Goal: Task Accomplishment & Management: Manage account settings

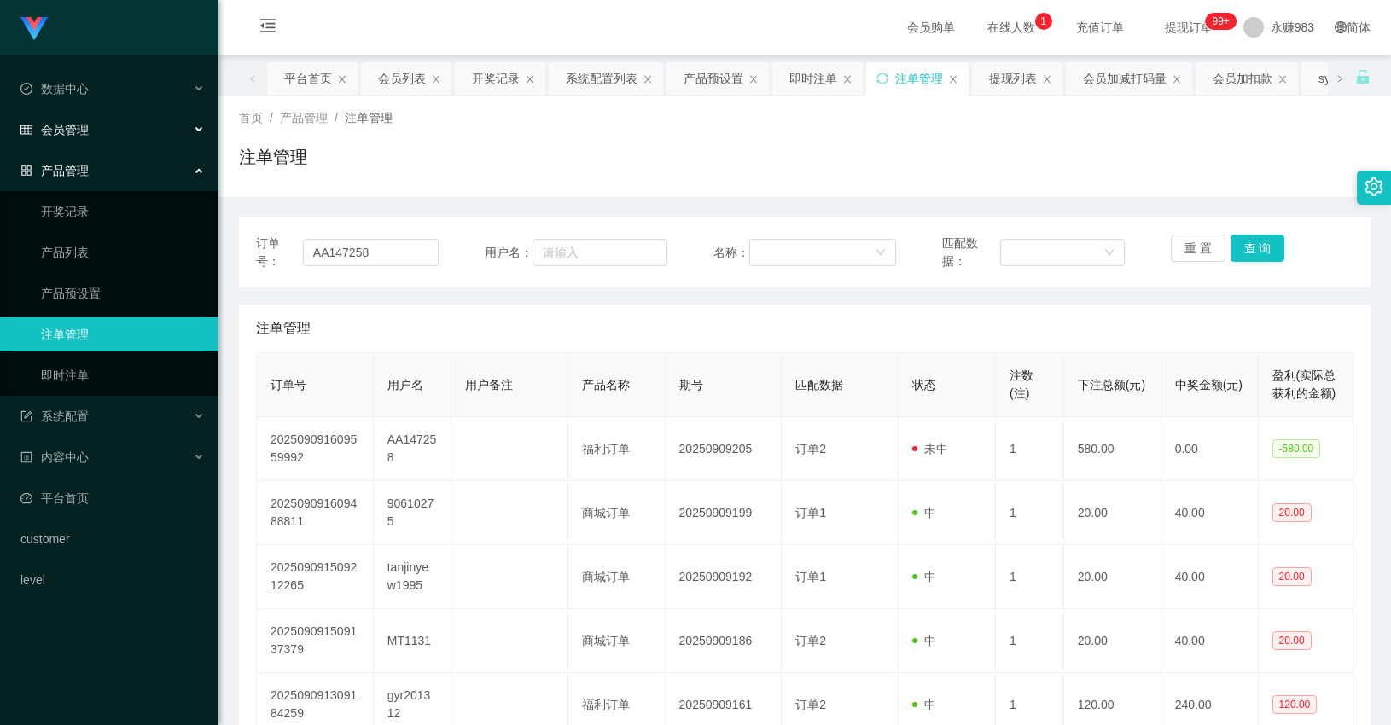
type input "AA147258"
click at [75, 131] on span "会员管理" at bounding box center [54, 130] width 68 height 14
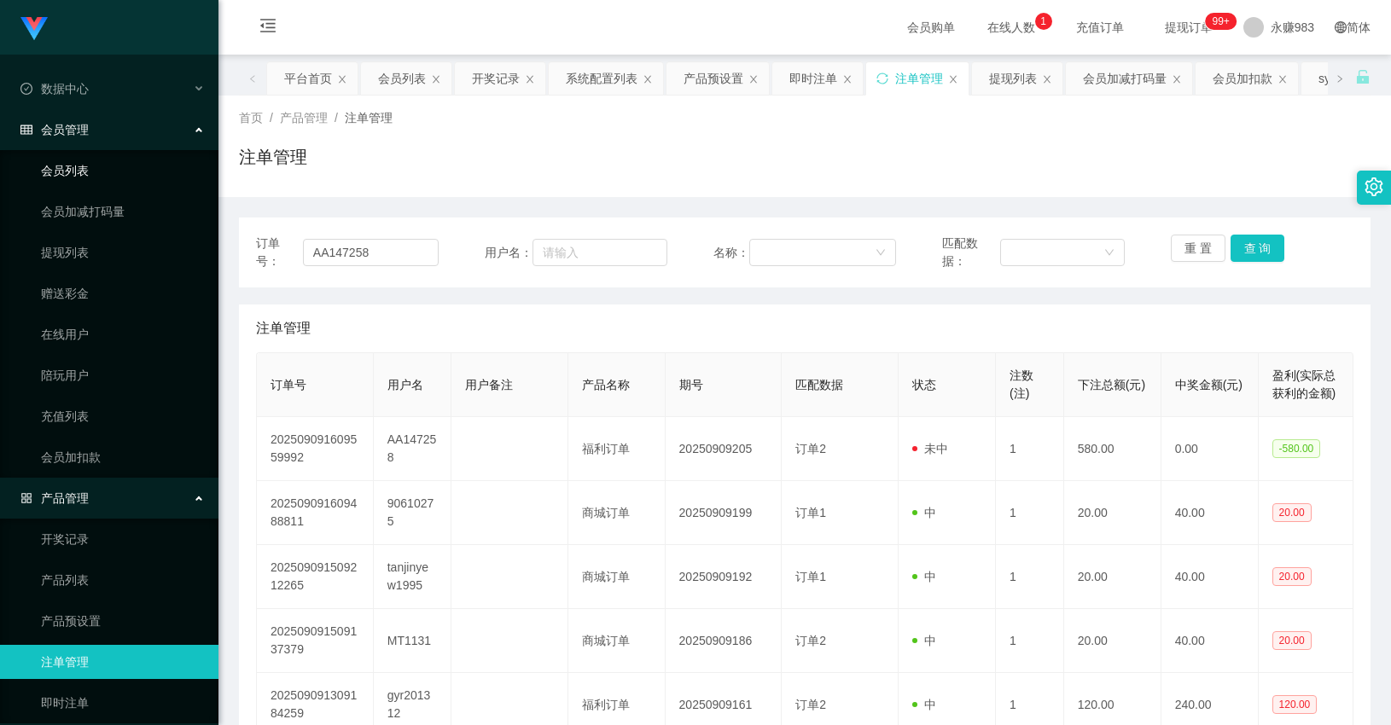
click at [74, 173] on link "会员列表" at bounding box center [123, 171] width 164 height 34
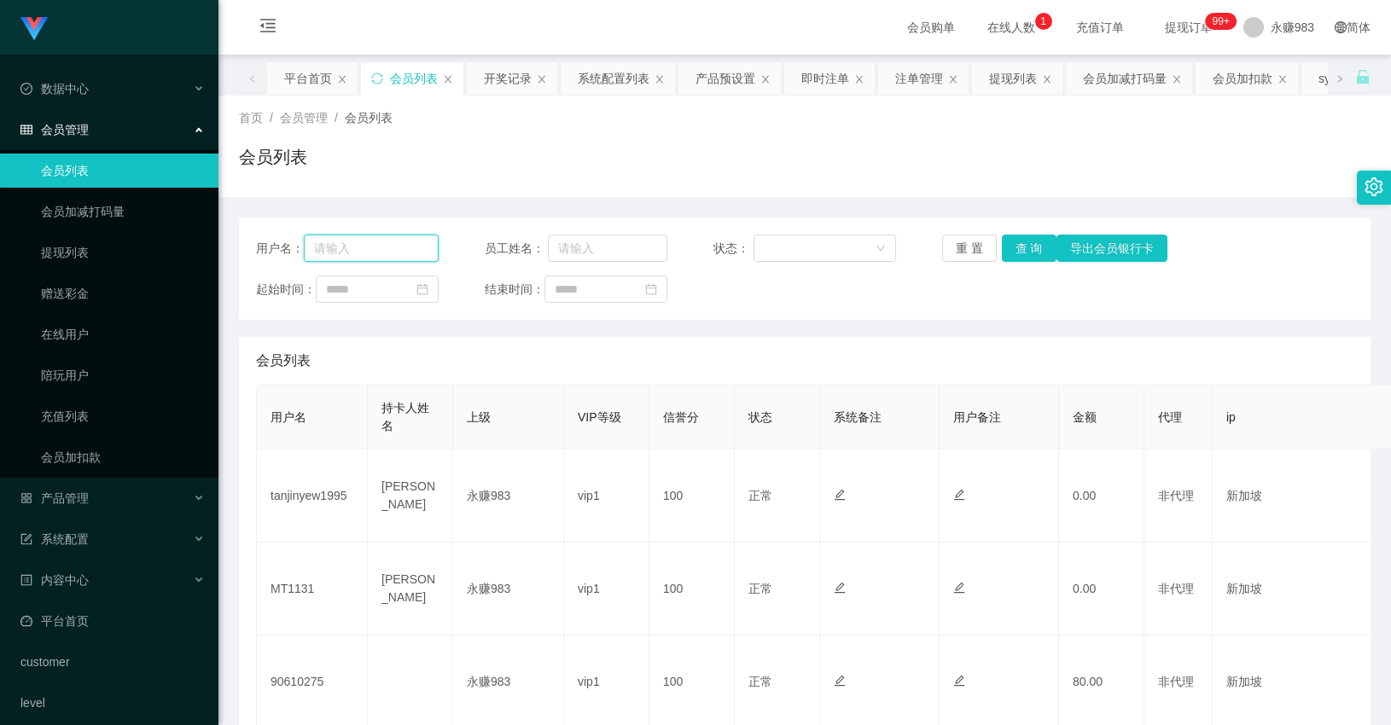
click at [430, 252] on input "text" at bounding box center [371, 248] width 135 height 27
paste input "AA147258"
type input "AA147258"
drag, startPoint x: 1007, startPoint y: 247, endPoint x: 1015, endPoint y: 248, distance: 8.6
click at [1007, 247] on button "查 询" at bounding box center [1029, 248] width 55 height 27
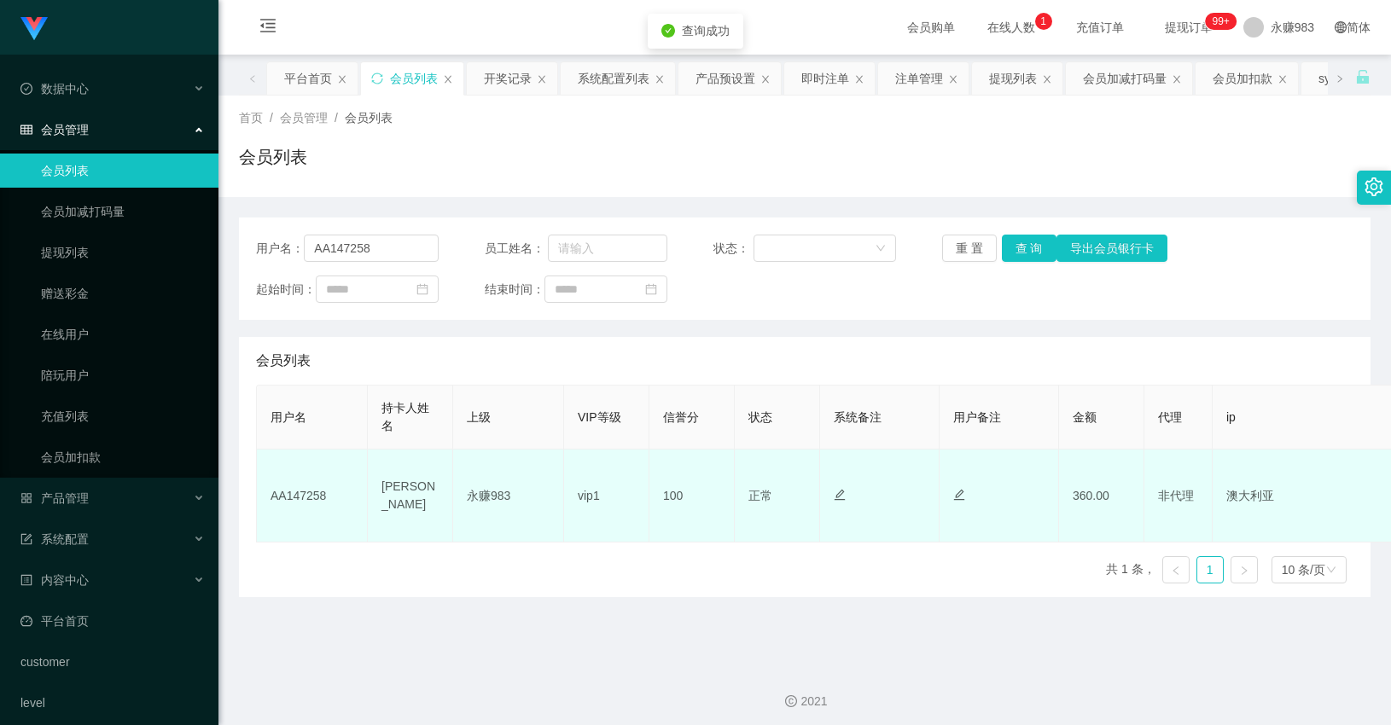
click at [410, 500] on td "[PERSON_NAME]" at bounding box center [410, 496] width 85 height 93
copy td "[PERSON_NAME]"
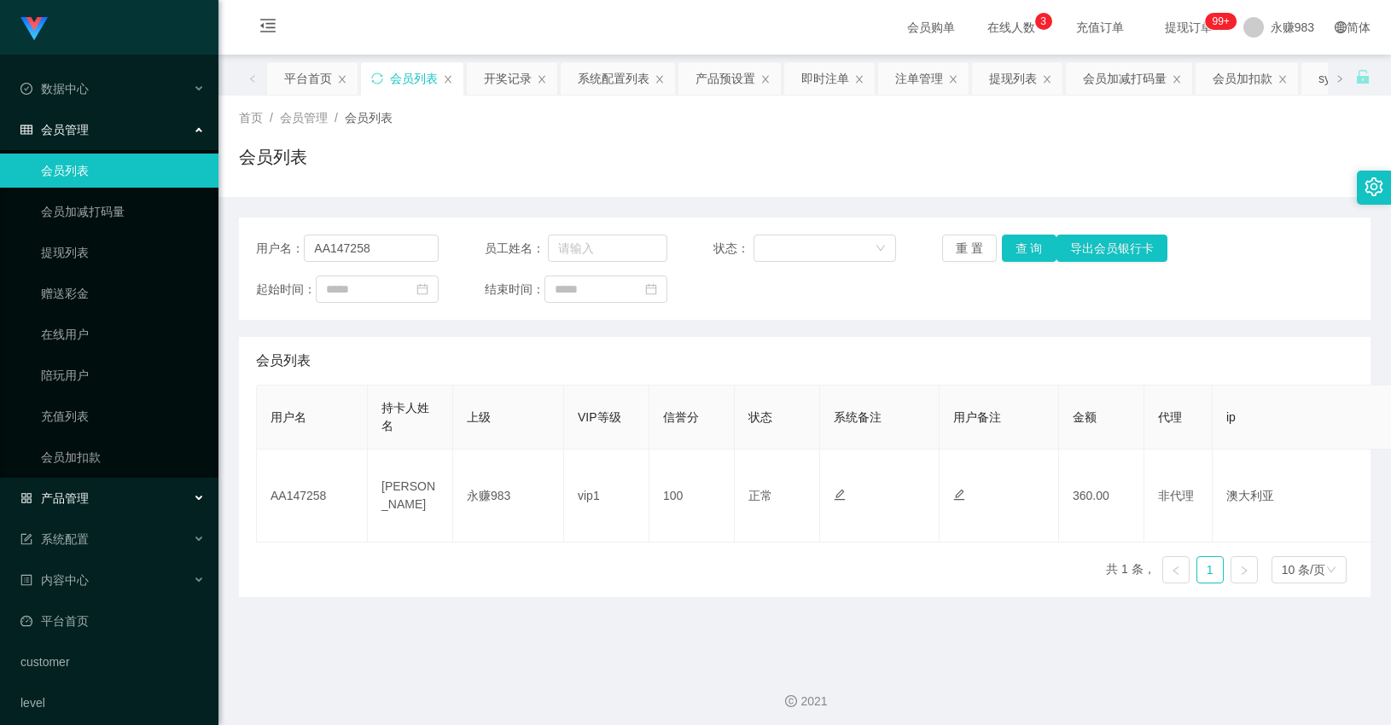
click at [89, 490] on div "产品管理" at bounding box center [109, 498] width 218 height 34
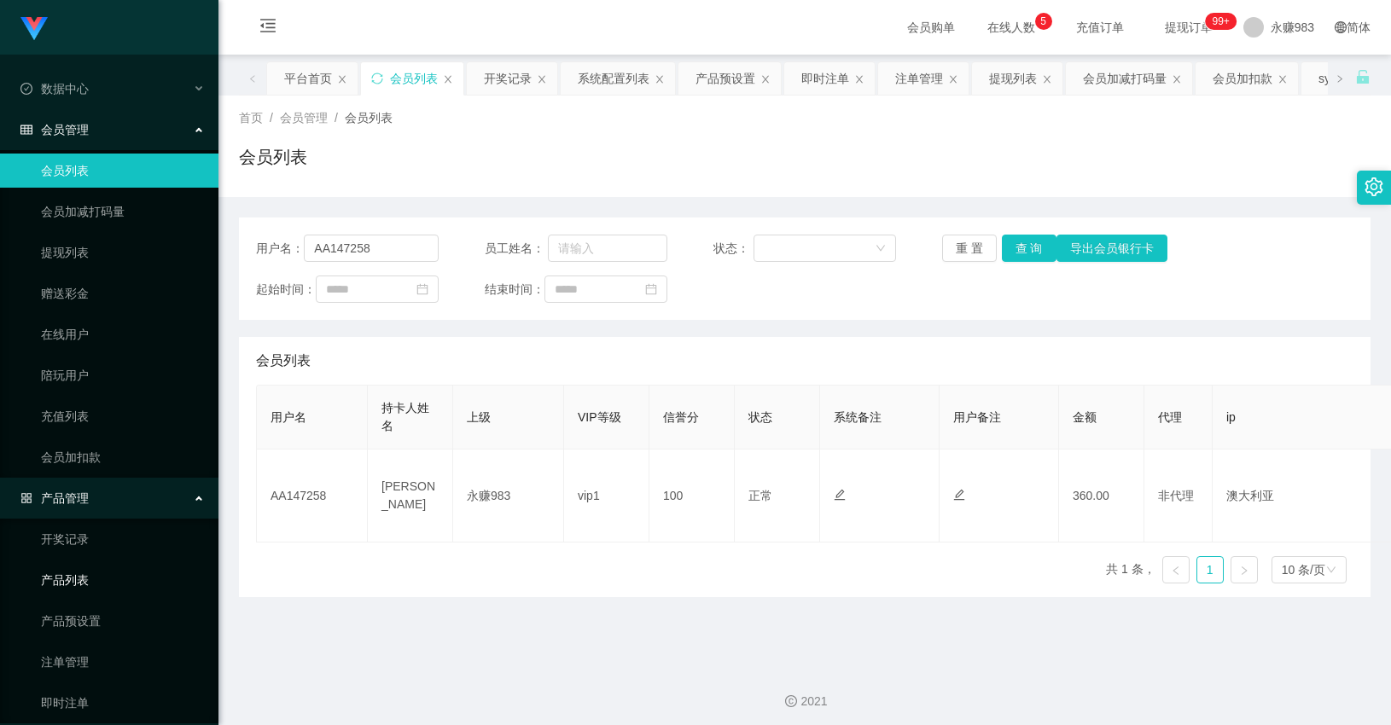
scroll to position [189, 0]
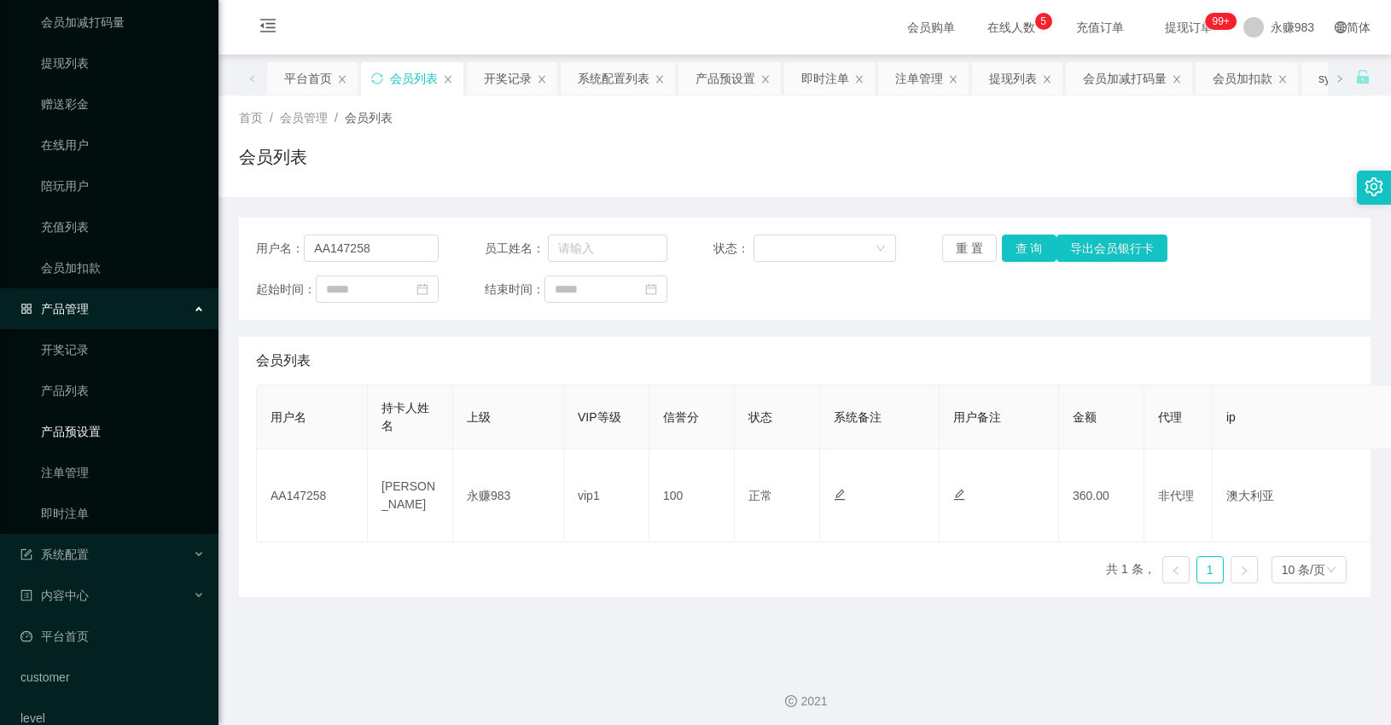
click at [79, 431] on link "产品预设置" at bounding box center [123, 432] width 164 height 34
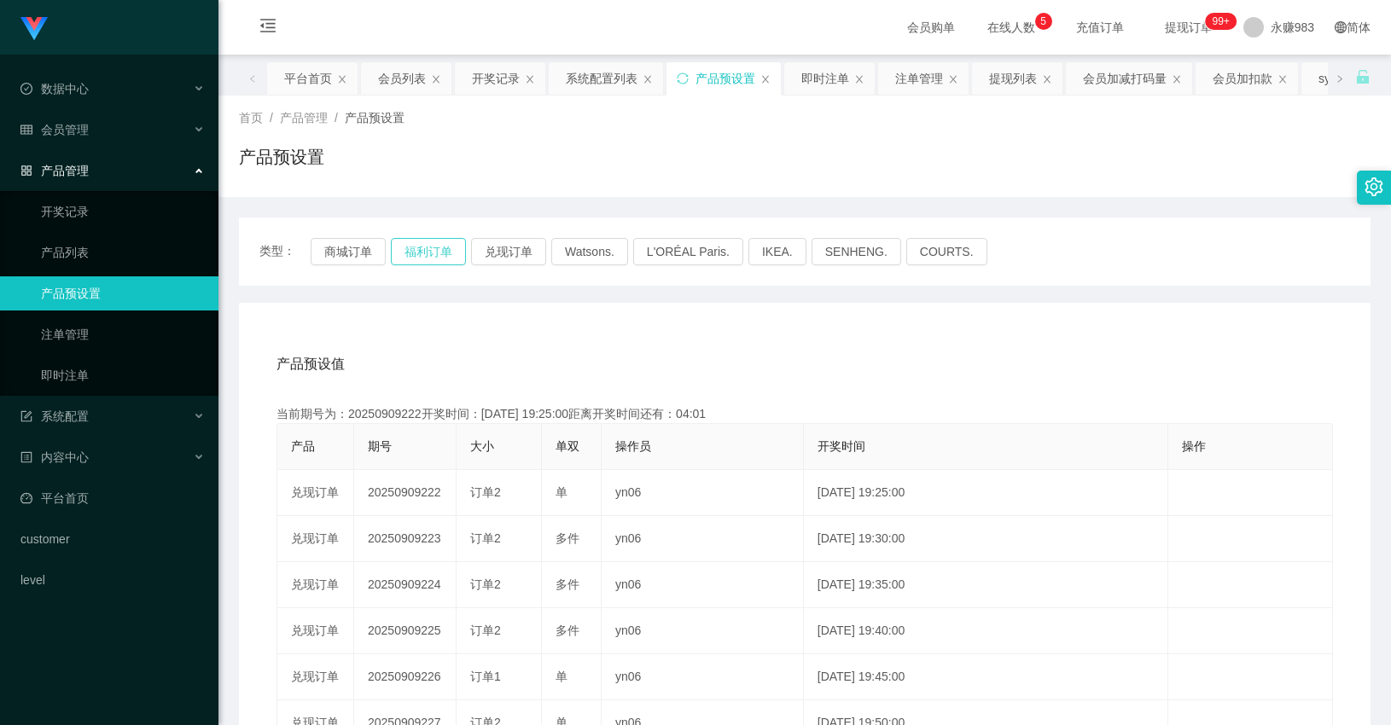
click at [423, 250] on button "福利订单" at bounding box center [428, 251] width 75 height 27
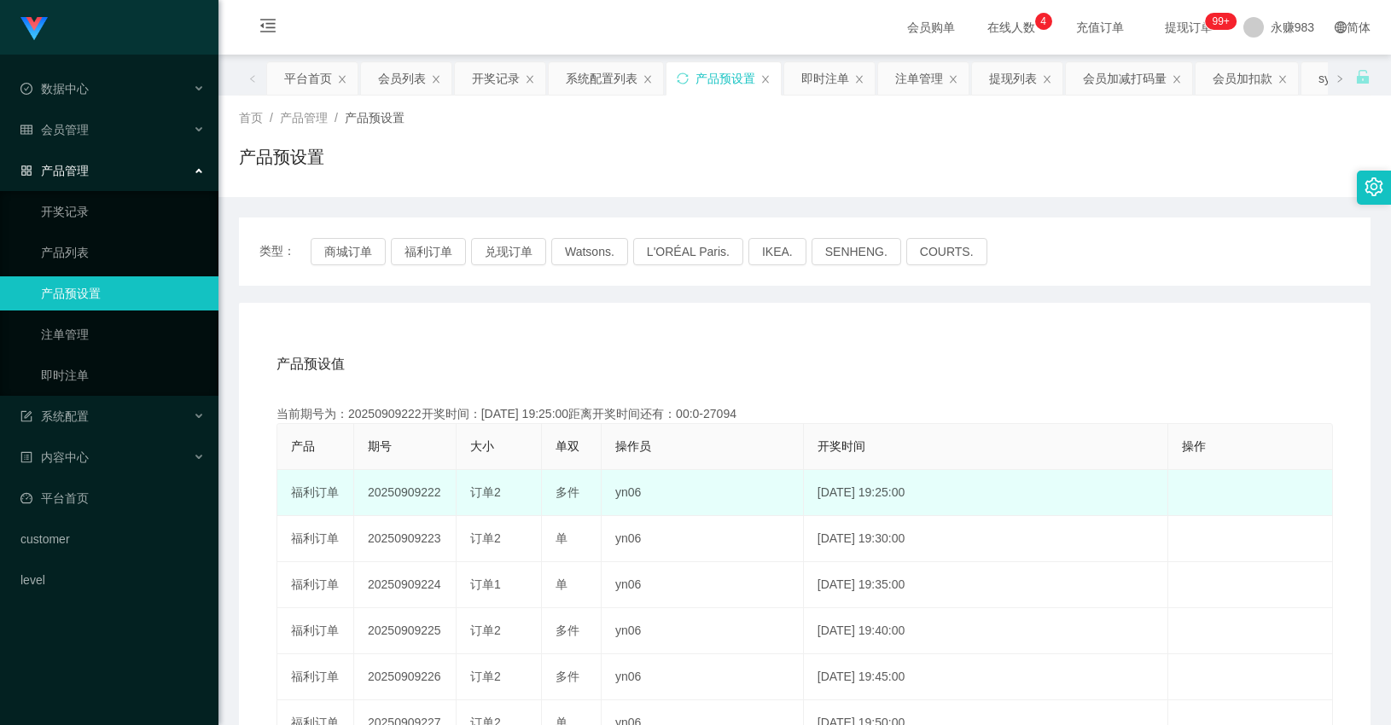
drag, startPoint x: 472, startPoint y: 490, endPoint x: 559, endPoint y: 470, distance: 89.2
click at [515, 490] on div "订单2" at bounding box center [498, 493] width 57 height 18
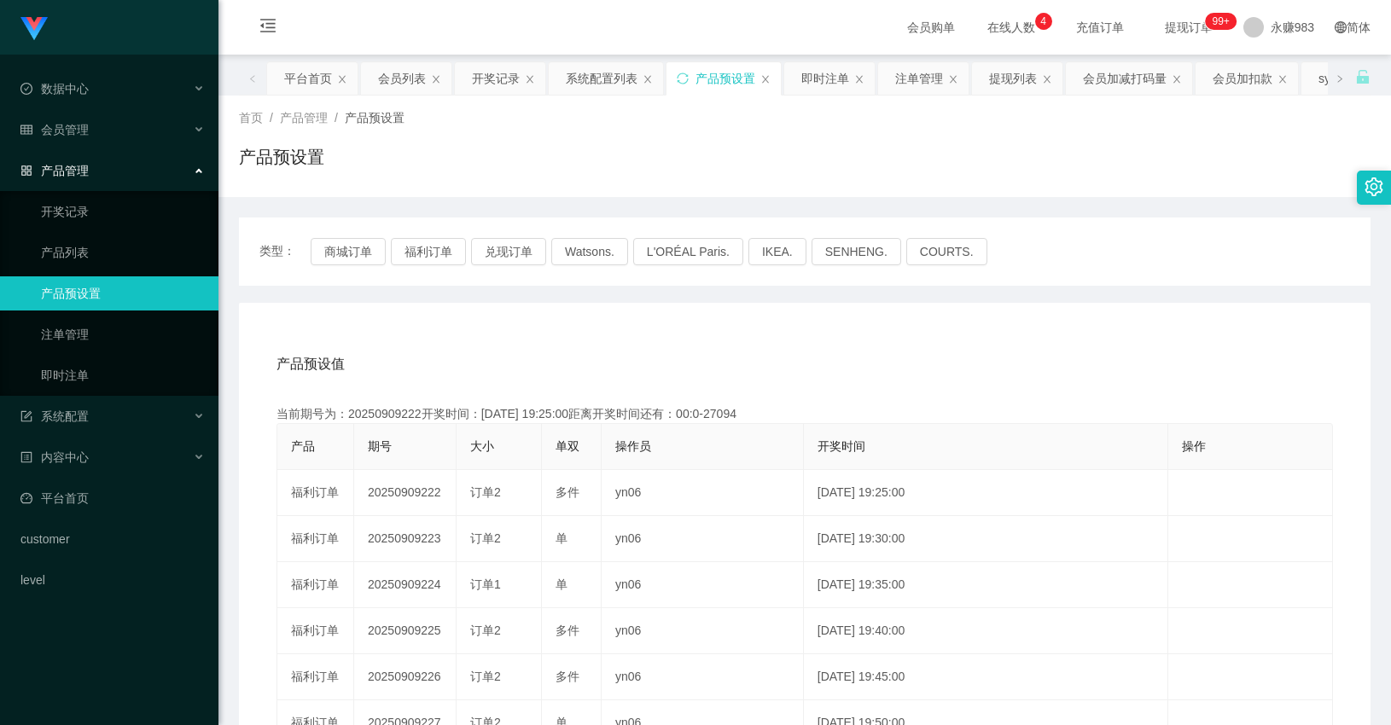
copy span "订单2"
click at [428, 249] on button "福利订单" at bounding box center [428, 251] width 75 height 27
drag, startPoint x: 106, startPoint y: 373, endPoint x: 142, endPoint y: 364, distance: 36.8
click at [106, 372] on link "即时注单" at bounding box center [123, 375] width 164 height 34
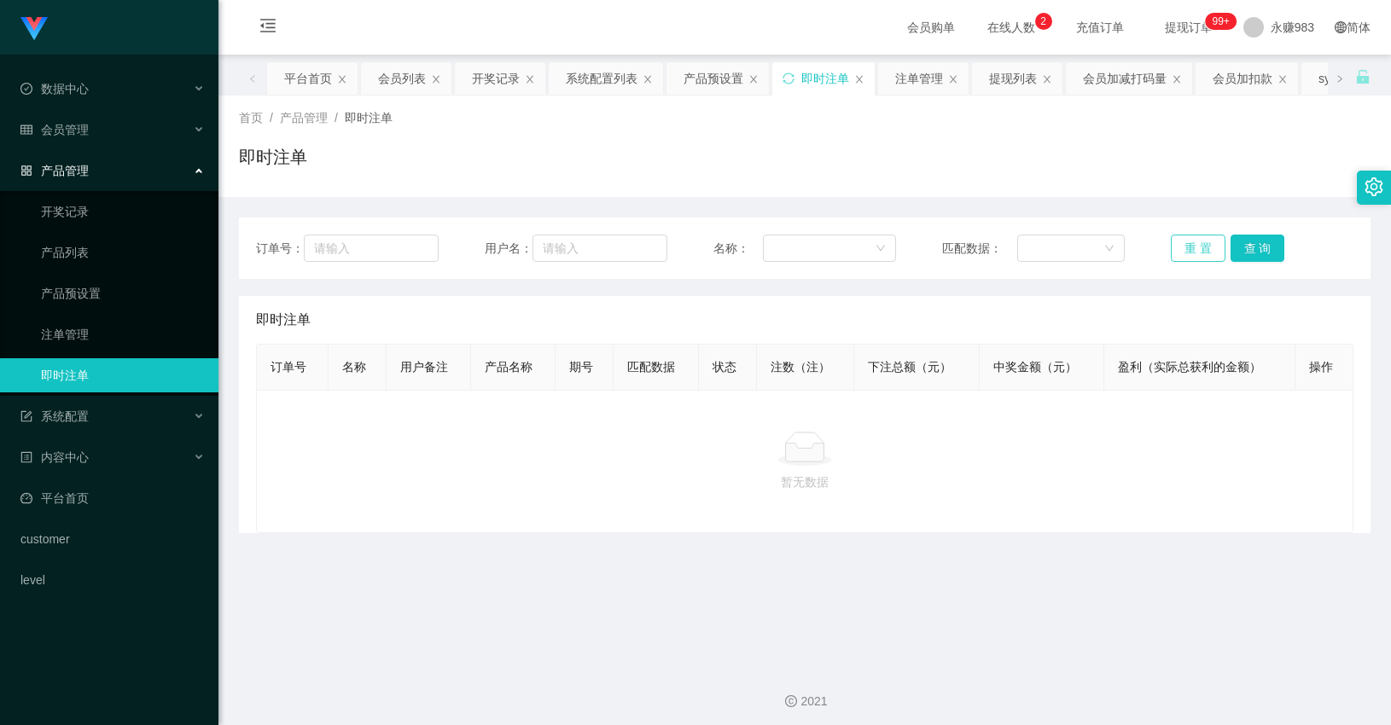
click at [1189, 240] on button "重 置" at bounding box center [1198, 248] width 55 height 27
click at [1189, 243] on button "重 置" at bounding box center [1198, 248] width 55 height 27
click at [1183, 233] on div "订单号： 用户名： 名称： 匹配数据： 重 置 查 询" at bounding box center [804, 248] width 1131 height 61
click at [1183, 236] on button "重 置" at bounding box center [1198, 248] width 55 height 27
click at [1183, 241] on button "重 置" at bounding box center [1198, 248] width 55 height 27
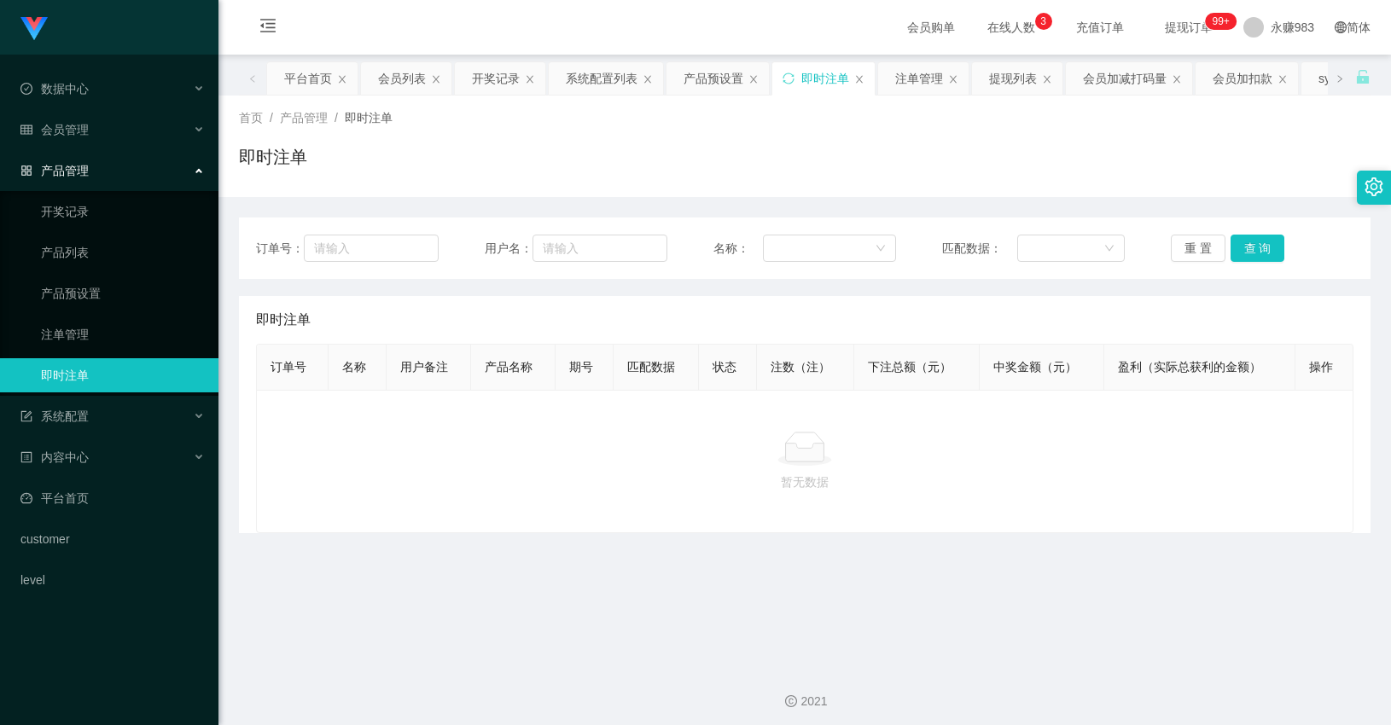
drag, startPoint x: 805, startPoint y: 569, endPoint x: 575, endPoint y: 553, distance: 230.1
click at [805, 569] on main "关闭左侧 关闭右侧 关闭其它 刷新页面 平台首页 会员列表 开奖记录 系统配置列表 产品预设置 即时注单 注单管理 提现列表 会员加减打码量 会员加扣款 sy…" at bounding box center [804, 353] width 1172 height 597
click at [72, 135] on span "会员管理" at bounding box center [54, 130] width 68 height 14
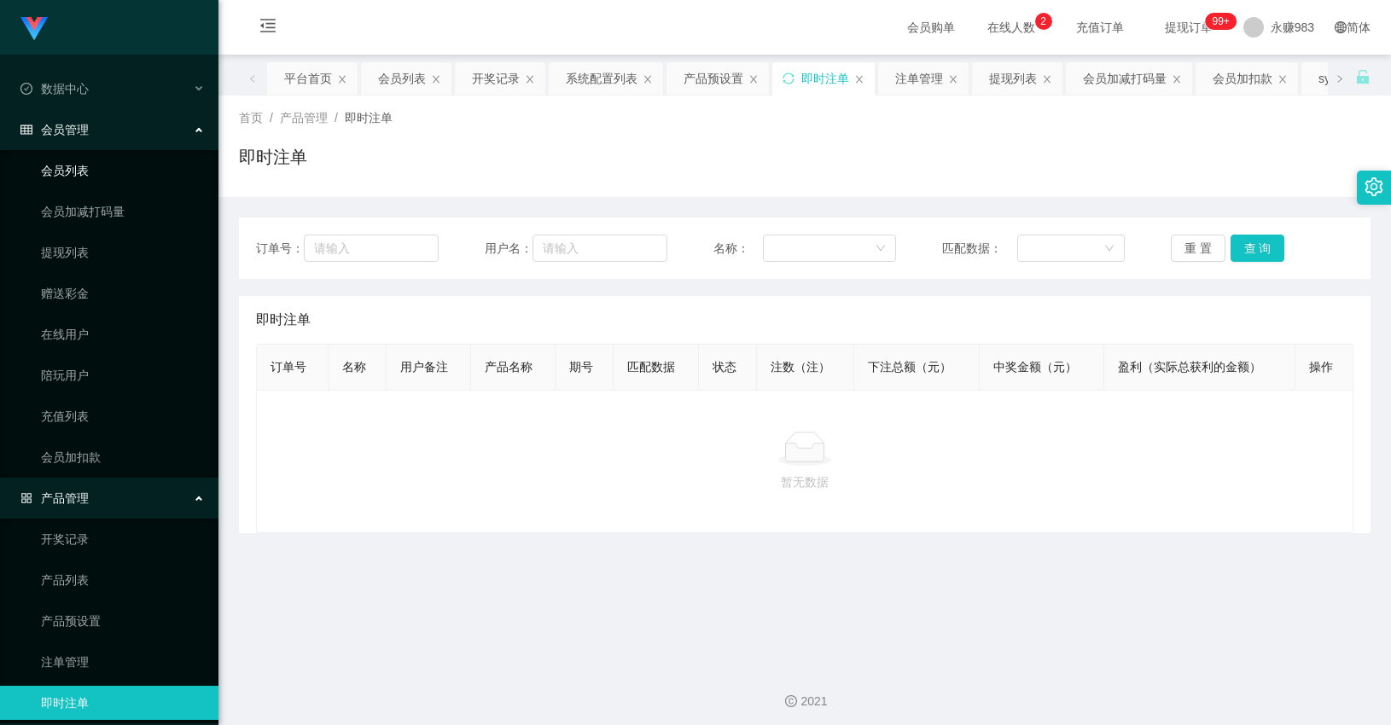
click at [89, 181] on link "会员列表" at bounding box center [123, 171] width 164 height 34
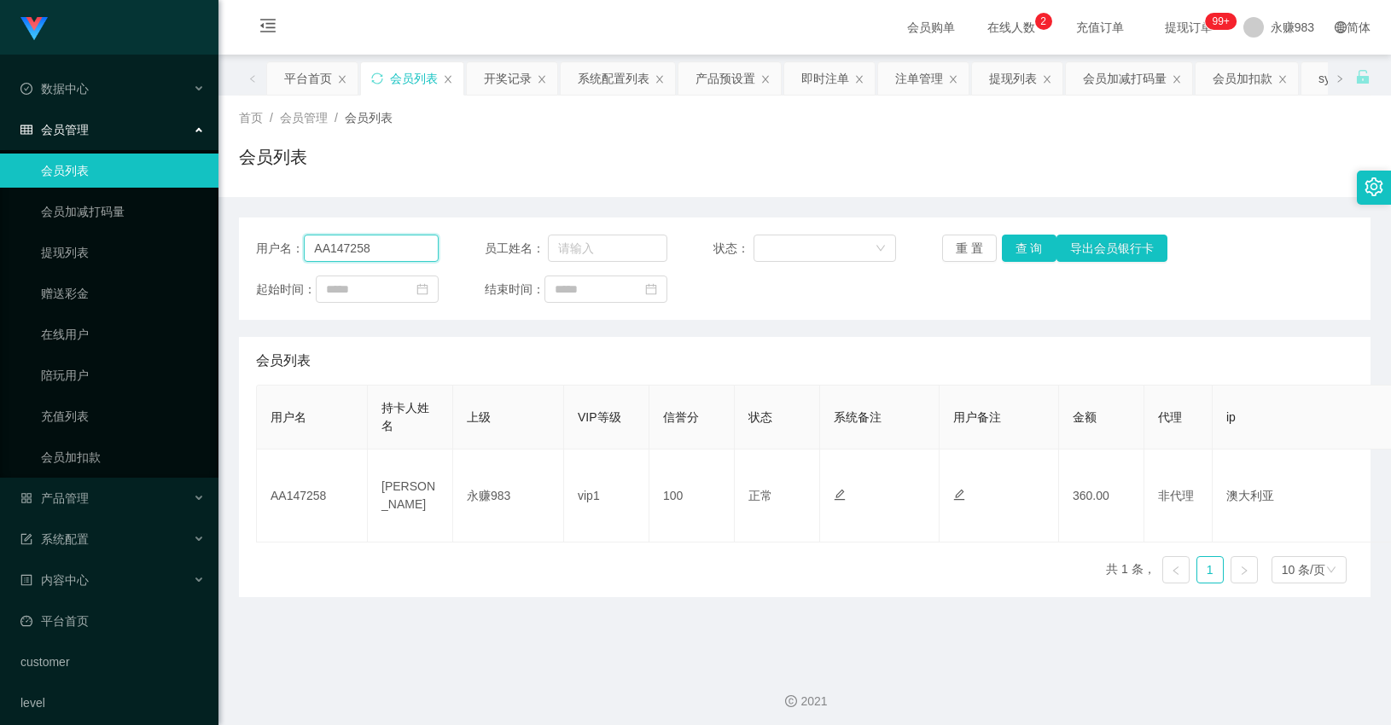
click at [408, 247] on input "AA147258" at bounding box center [371, 248] width 135 height 27
click at [406, 247] on input "AA147258" at bounding box center [371, 248] width 135 height 27
paste input "MT1131"
type input "MT1131"
click at [1016, 244] on button "查 询" at bounding box center [1029, 248] width 55 height 27
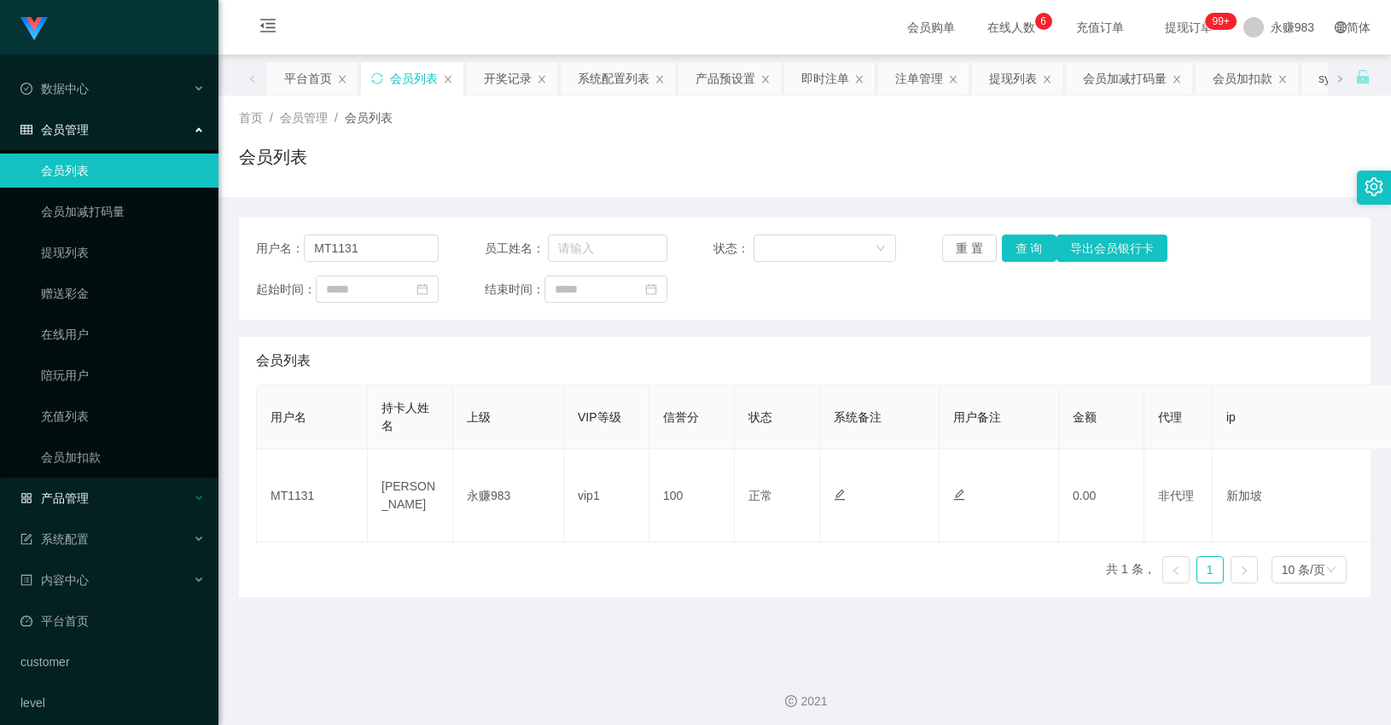
click at [84, 491] on span "产品管理" at bounding box center [54, 498] width 68 height 14
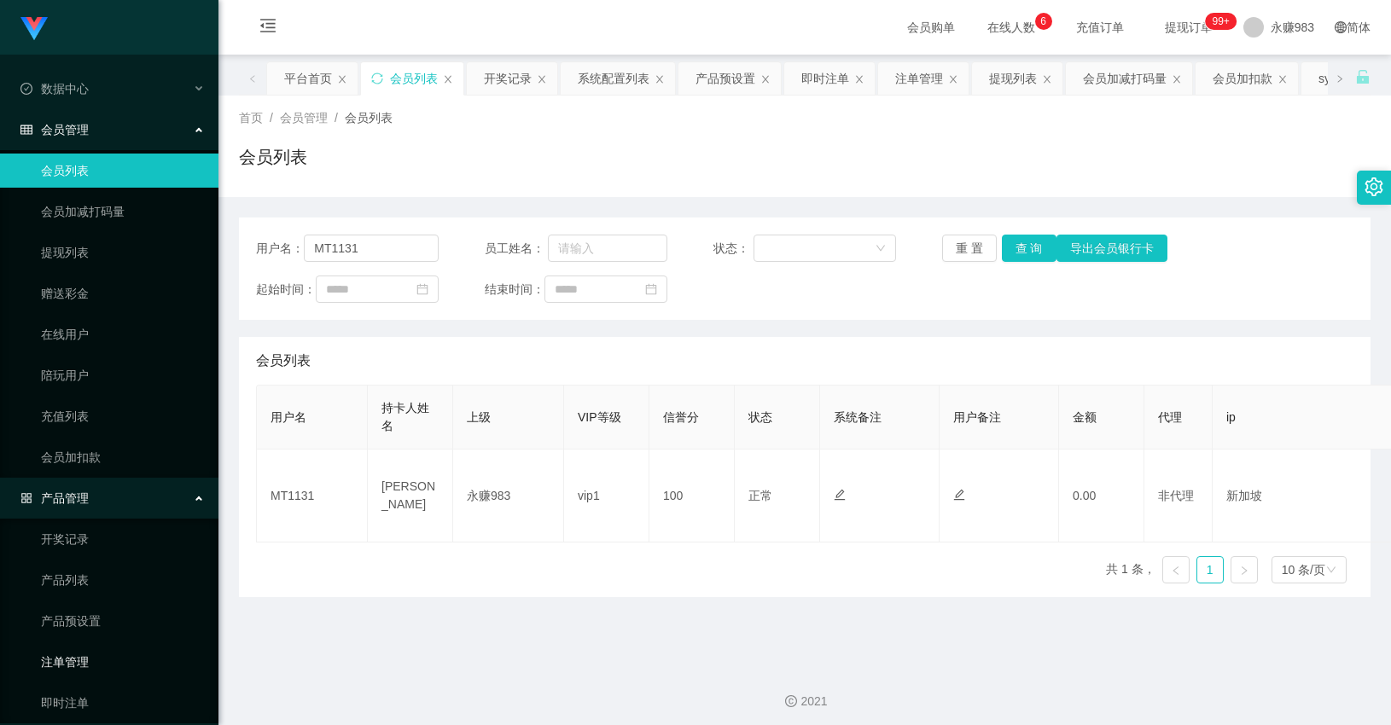
scroll to position [95, 0]
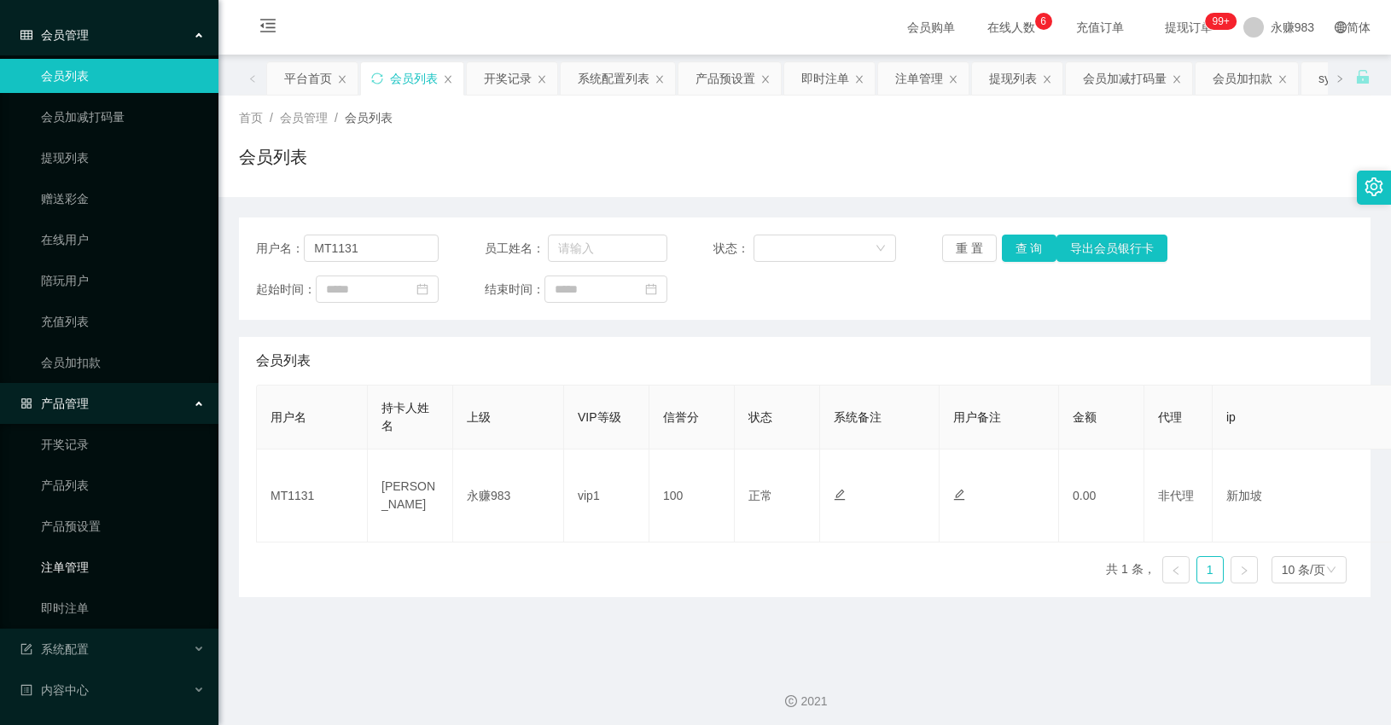
click at [79, 579] on link "注单管理" at bounding box center [123, 567] width 164 height 34
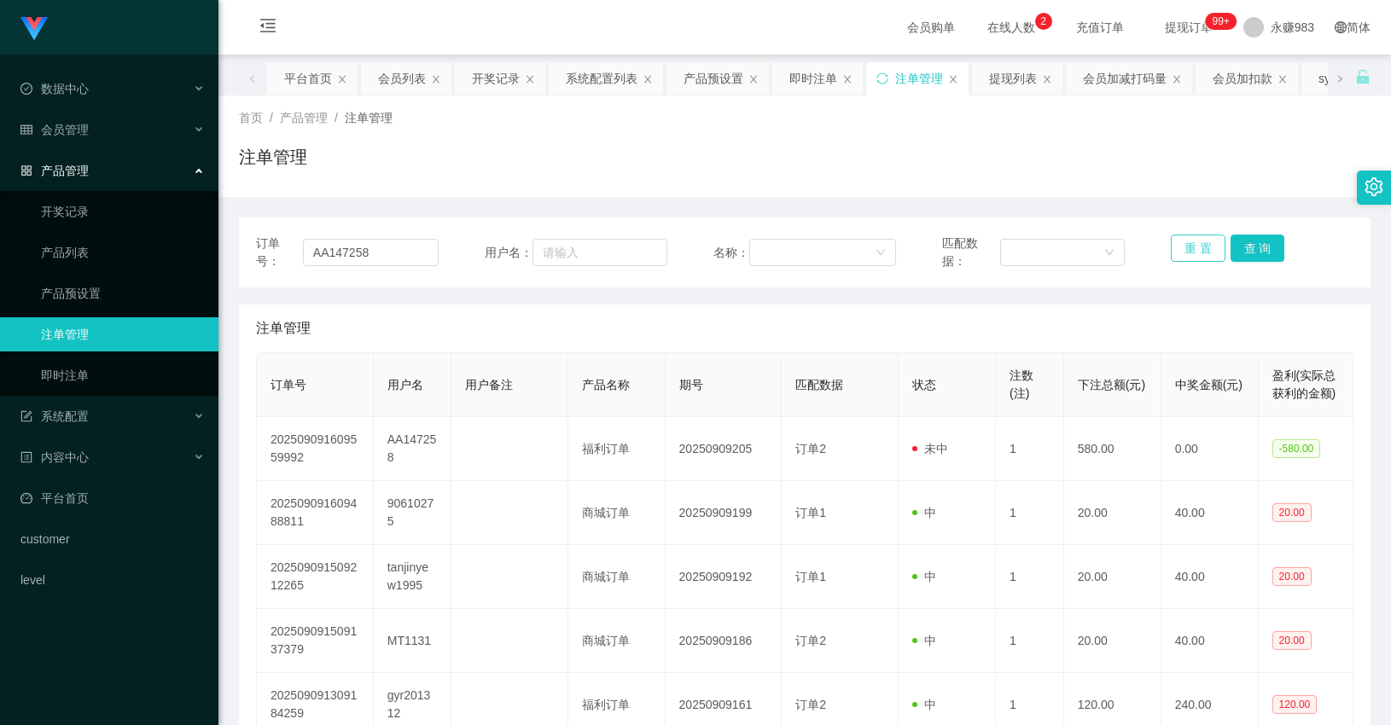
click at [1172, 250] on button "重 置" at bounding box center [1198, 248] width 55 height 27
click at [1197, 243] on button "重 置" at bounding box center [1198, 248] width 55 height 27
click at [123, 371] on link "即时注单" at bounding box center [123, 375] width 164 height 34
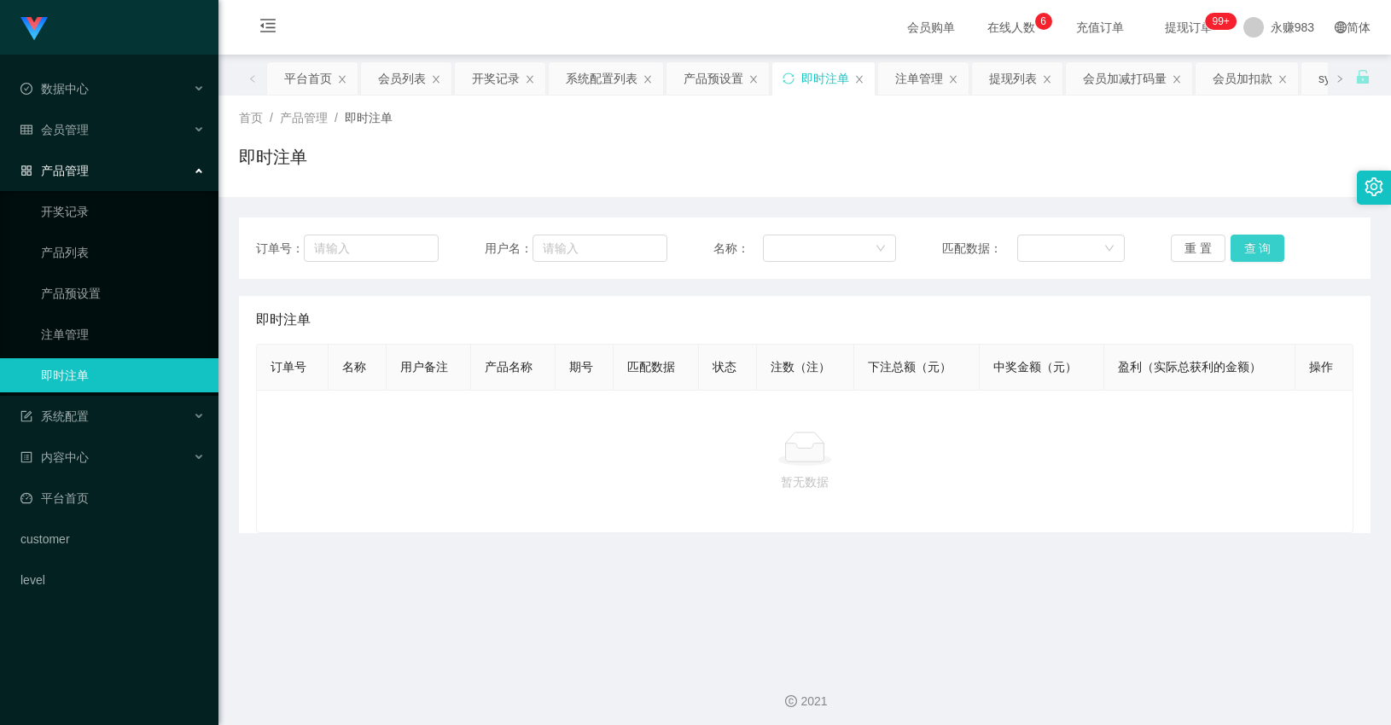
click at [1253, 245] on button "查 询" at bounding box center [1257, 248] width 55 height 27
click at [90, 150] on ul "数据中心 会员管理 会员列表 会员加减打码量 提现列表 赠送彩金 在线用户 陪玩用户 充值列表 会员加扣款 产品管理 开奖记录 产品列表 产品预设置 注单管理…" at bounding box center [109, 335] width 218 height 560
click at [88, 137] on div "会员管理" at bounding box center [109, 130] width 218 height 34
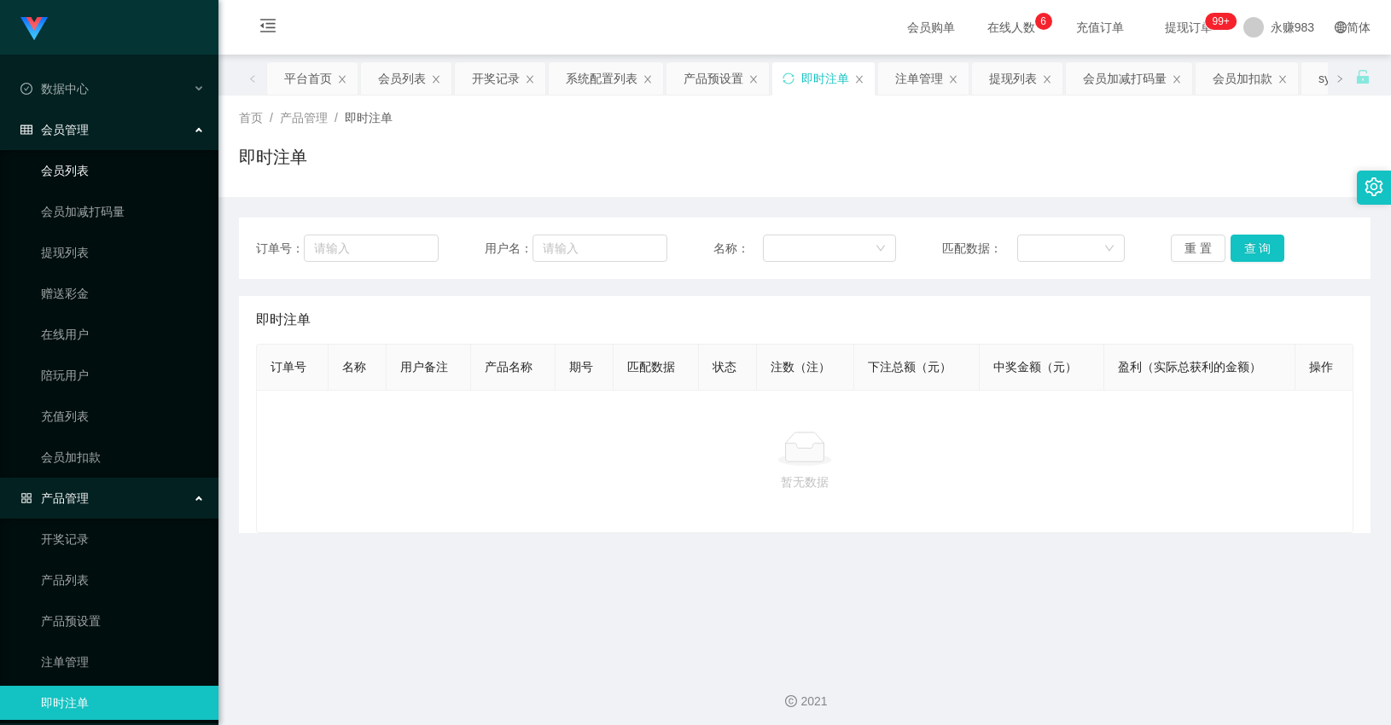
click at [79, 177] on link "会员列表" at bounding box center [123, 171] width 164 height 34
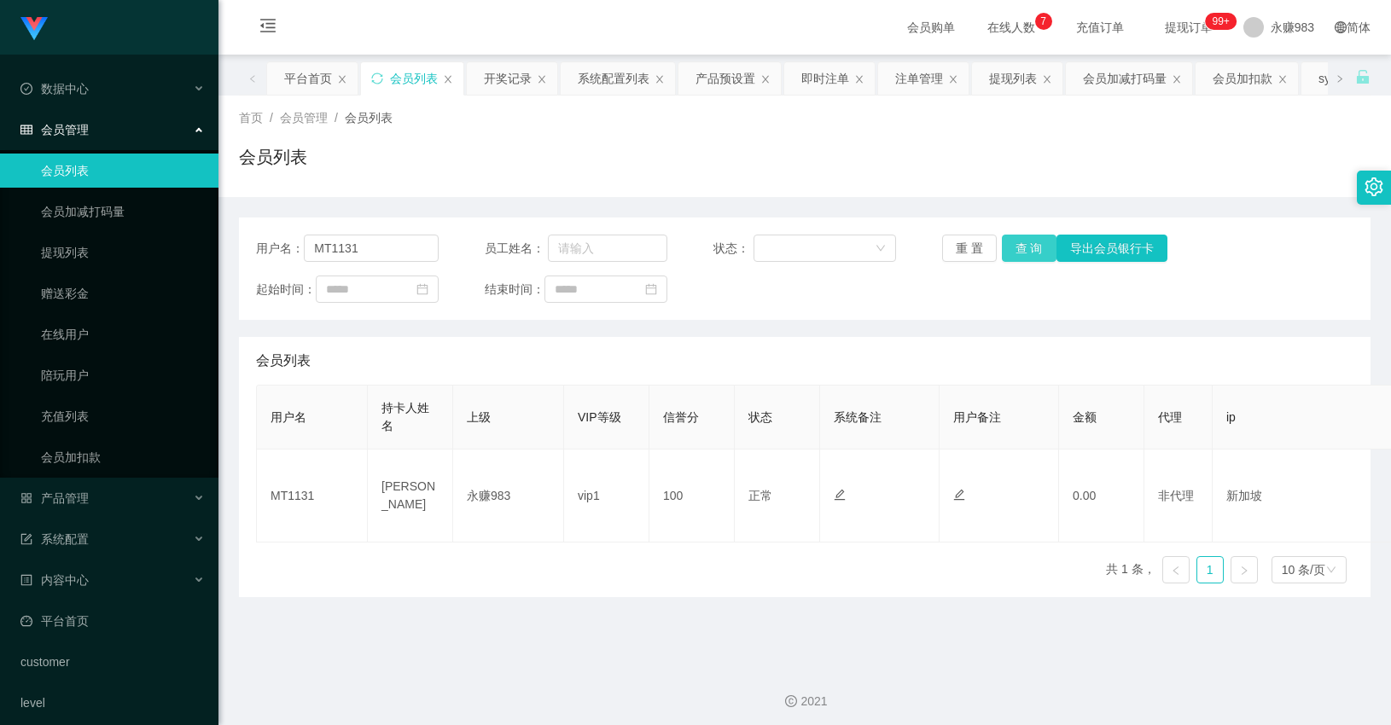
click at [1021, 241] on button "查 询" at bounding box center [1029, 248] width 55 height 27
click at [97, 492] on div "产品管理" at bounding box center [109, 498] width 218 height 34
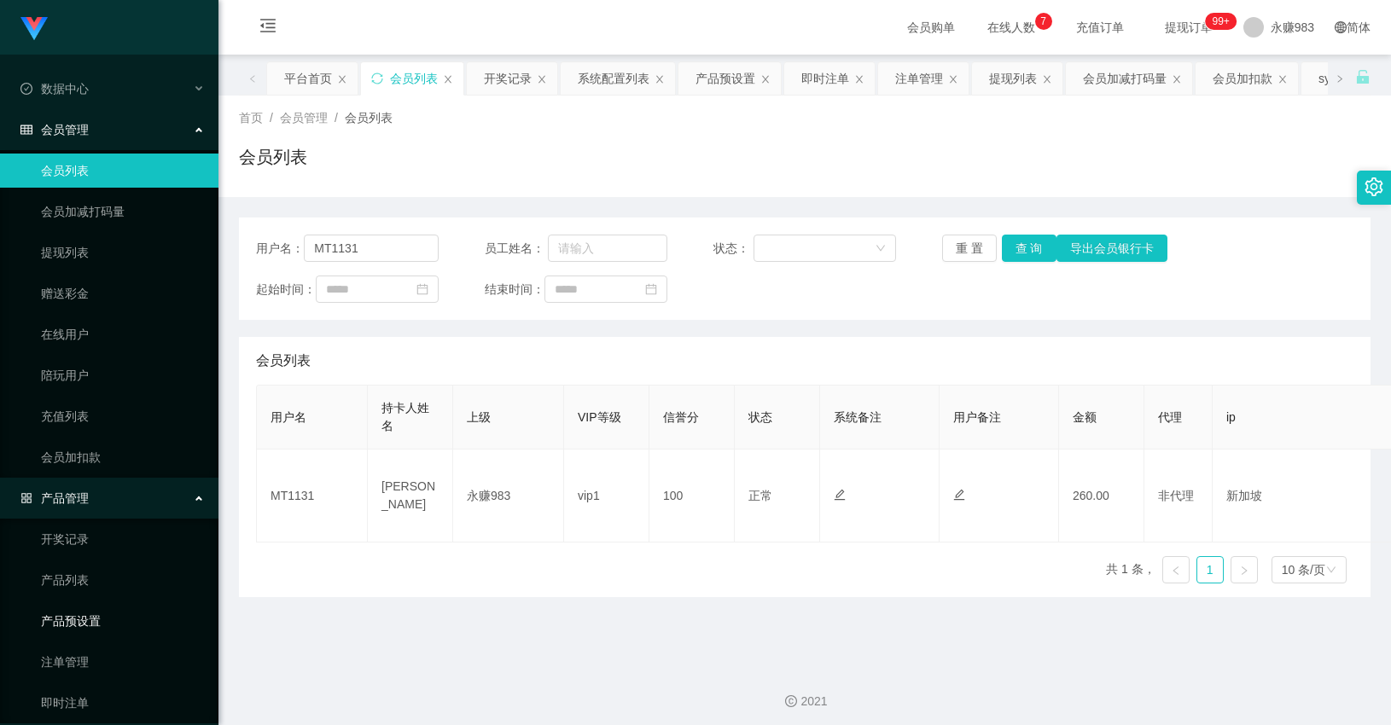
scroll to position [95, 0]
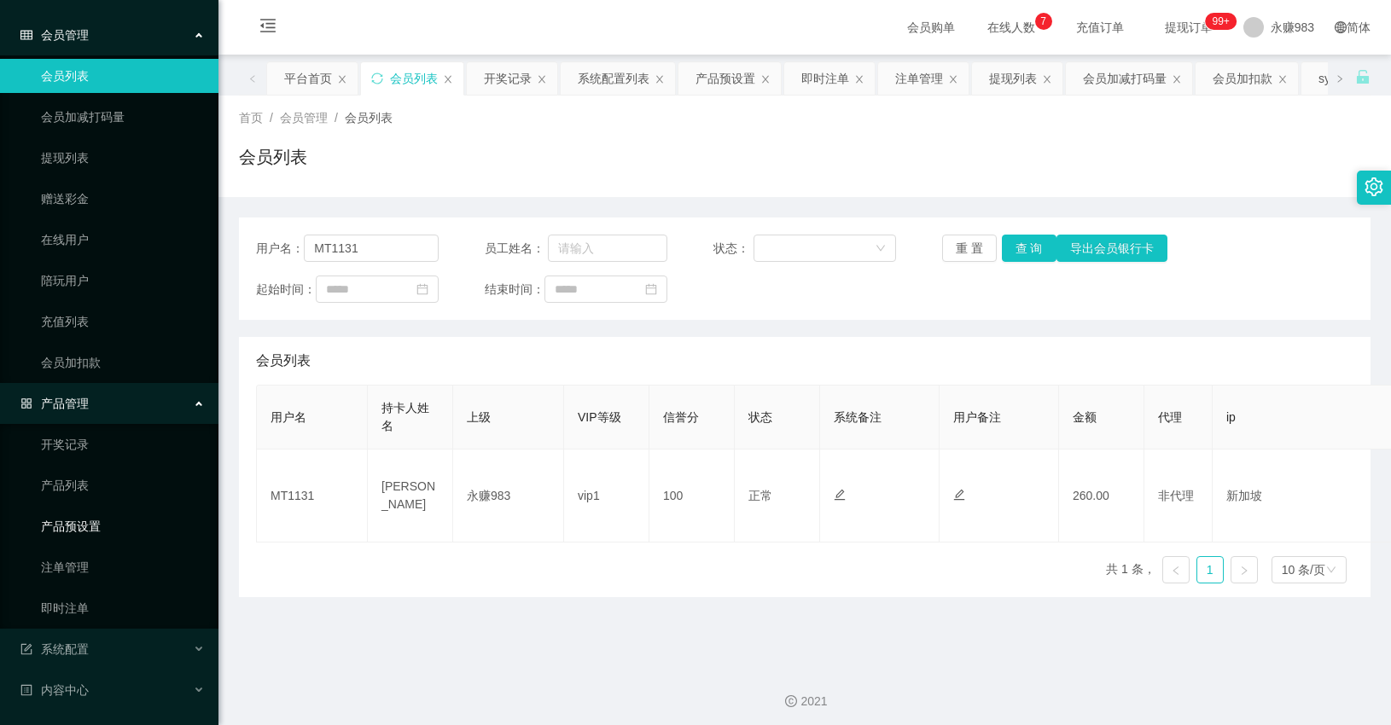
click at [124, 515] on link "产品预设置" at bounding box center [123, 526] width 164 height 34
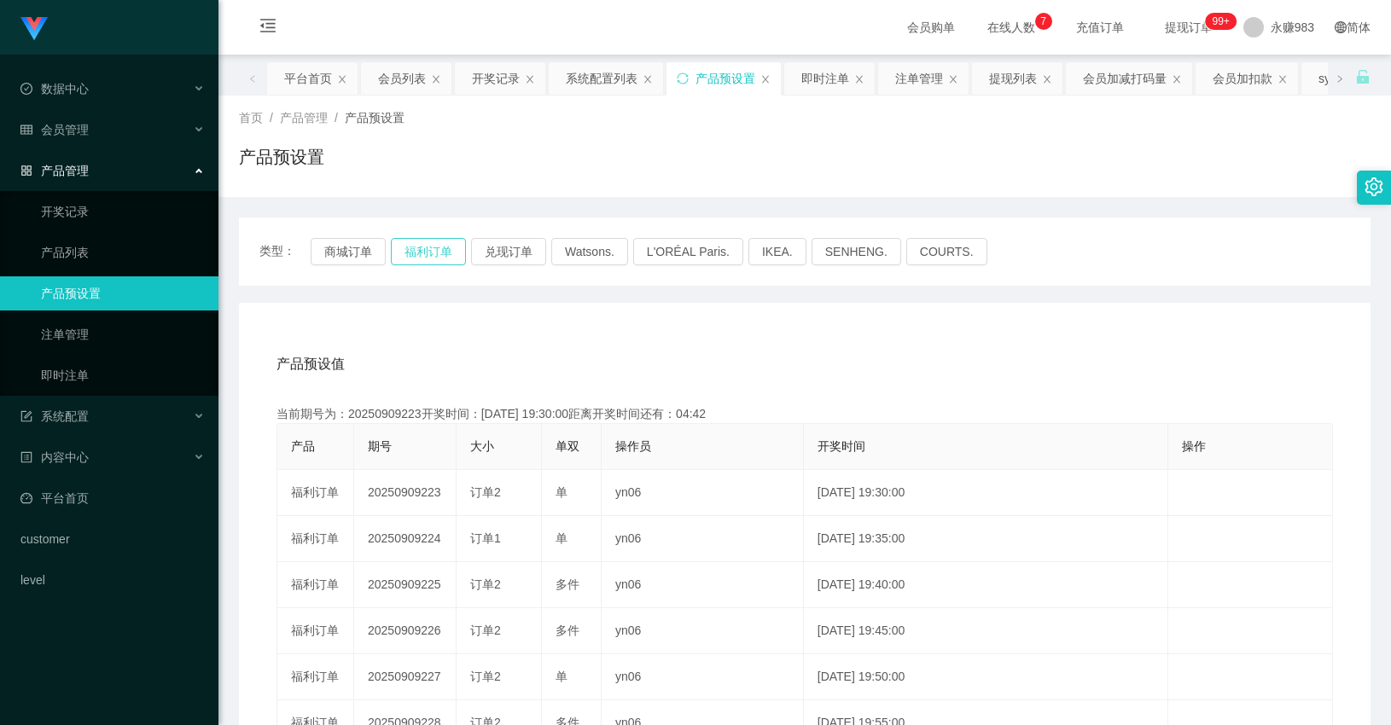
click at [425, 251] on button "福利订单" at bounding box center [428, 251] width 75 height 27
click at [515, 364] on div "产品预设值 添加期号" at bounding box center [804, 364] width 1056 height 48
click at [352, 253] on button "商城订单" at bounding box center [348, 251] width 75 height 27
click at [416, 251] on button "福利订单" at bounding box center [428, 251] width 75 height 27
click at [590, 340] on div "产品预设值 添加期号" at bounding box center [804, 364] width 1056 height 48
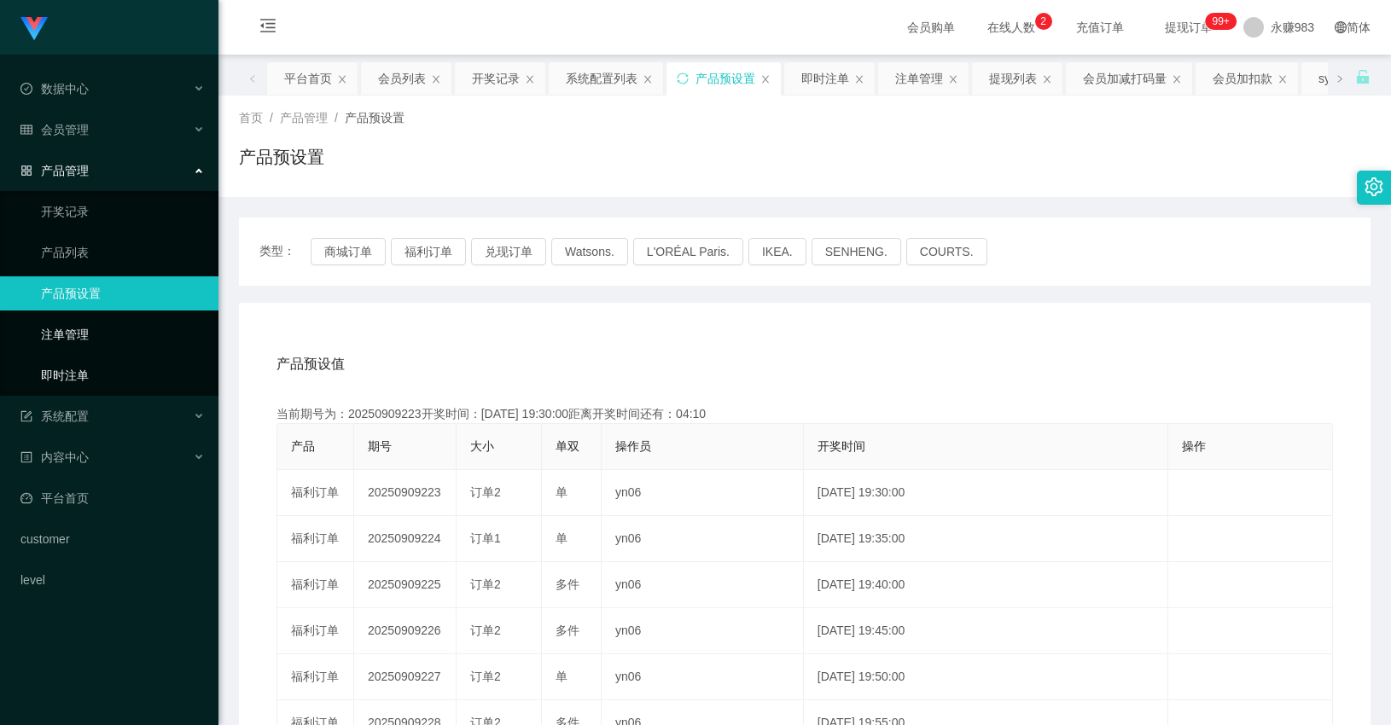
click at [106, 374] on link "即时注单" at bounding box center [123, 375] width 164 height 34
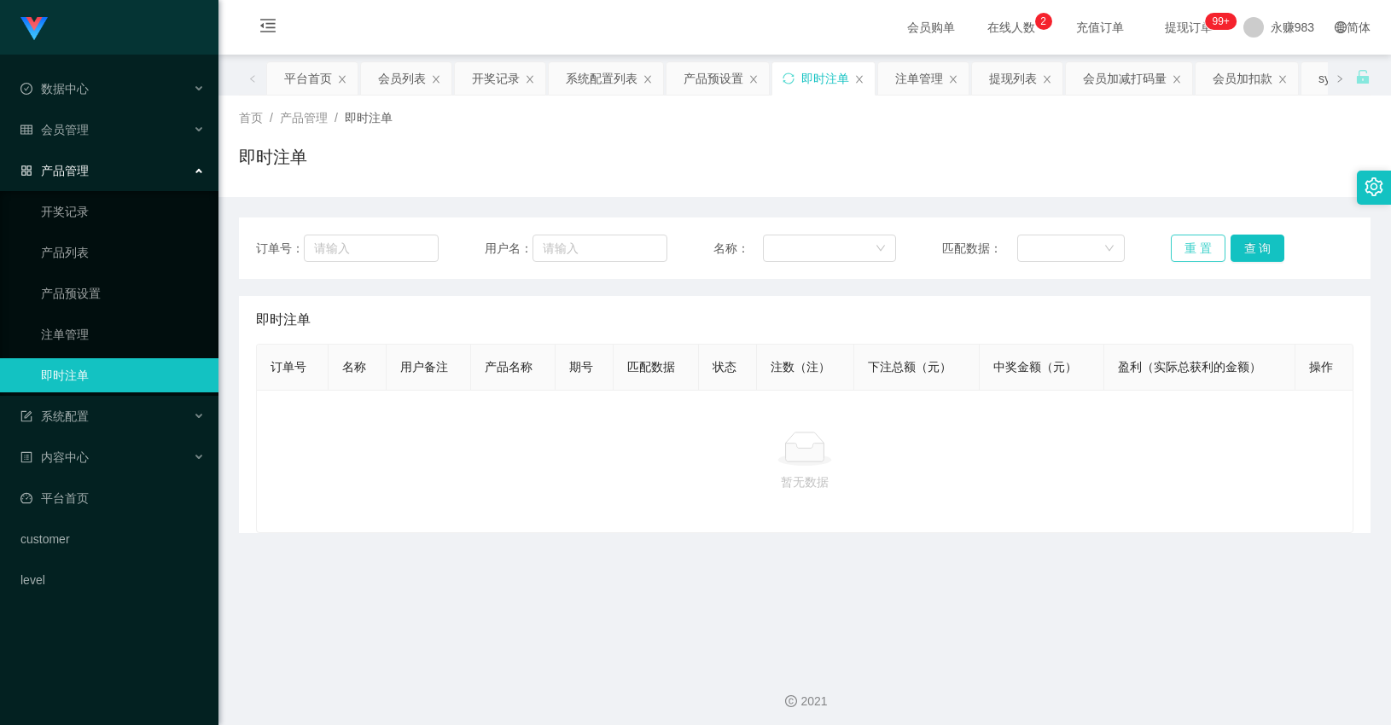
click at [1187, 248] on button "重 置" at bounding box center [1198, 248] width 55 height 27
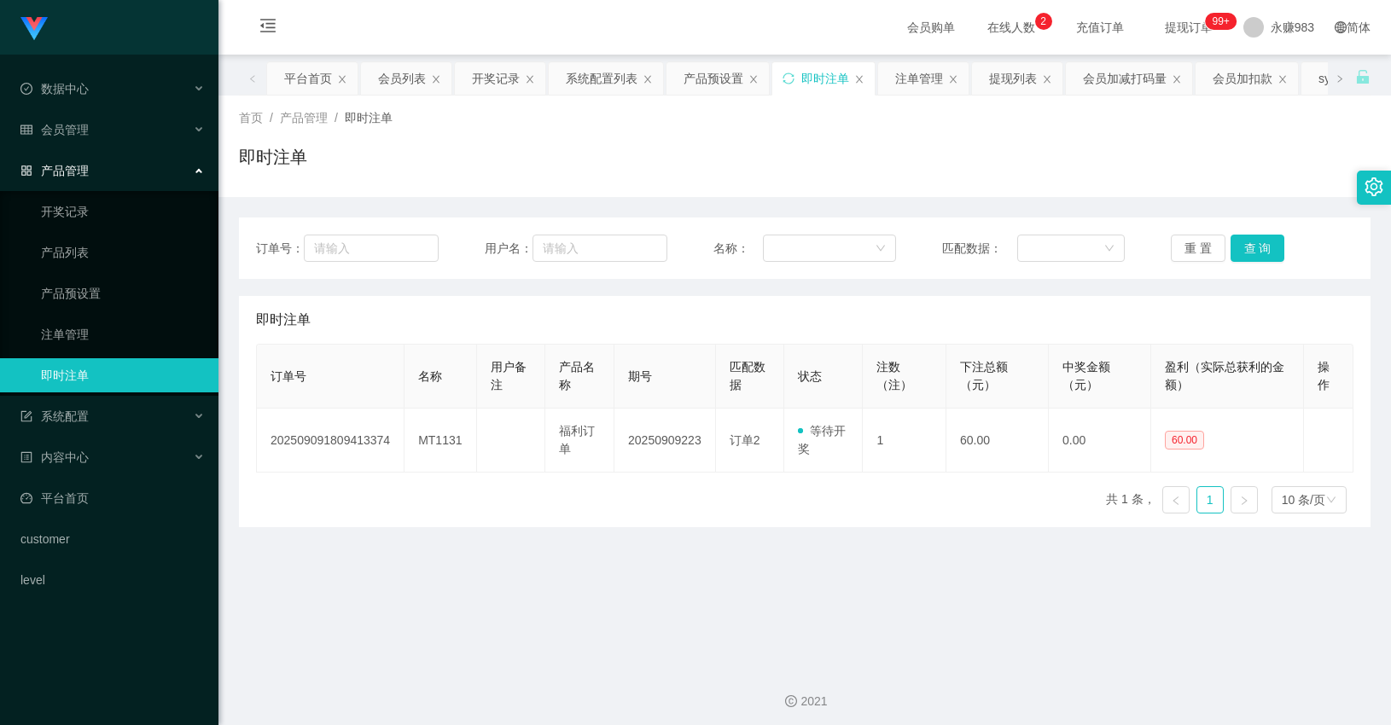
click at [770, 616] on main "关闭左侧 关闭右侧 关闭其它 刷新页面 平台首页 会员列表 开奖记录 系统配置列表 产品预设置 即时注单 注单管理 提现列表 会员加减打码量 会员加扣款 sy…" at bounding box center [804, 353] width 1172 height 597
click at [743, 584] on main "关闭左侧 关闭右侧 关闭其它 刷新页面 平台首页 会员列表 开奖记录 系统配置列表 产品预设置 即时注单 注单管理 提现列表 会员加减打码量 会员加扣款 sy…" at bounding box center [804, 353] width 1172 height 597
click at [766, 577] on main "关闭左侧 关闭右侧 关闭其它 刷新页面 平台首页 会员列表 开奖记录 系统配置列表 产品预设置 即时注单 注单管理 提现列表 会员加减打码量 会员加扣款 sy…" at bounding box center [804, 353] width 1172 height 597
click at [1183, 258] on button "重 置" at bounding box center [1198, 248] width 55 height 27
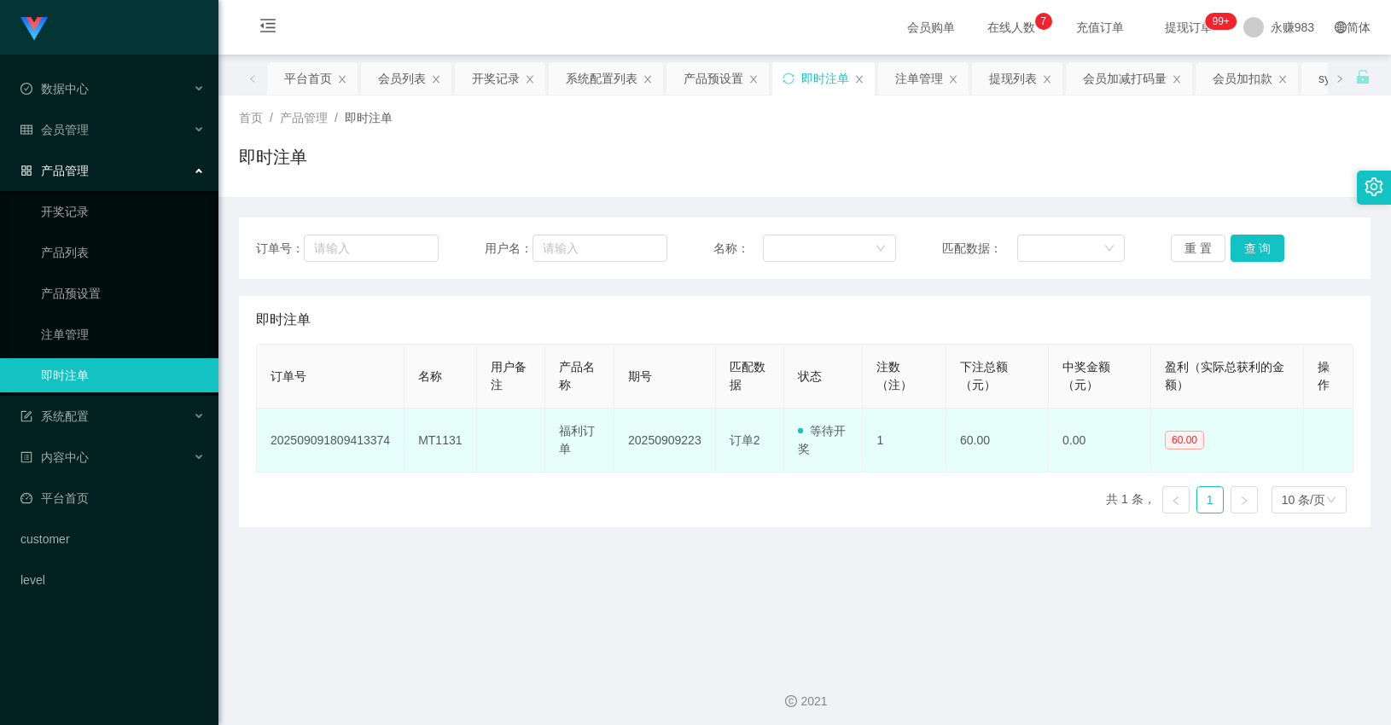
click at [364, 440] on td "202509091809413374" at bounding box center [331, 441] width 148 height 64
click at [411, 439] on td "MT1131" at bounding box center [440, 441] width 72 height 64
click at [433, 439] on td "MT1131" at bounding box center [440, 441] width 72 height 64
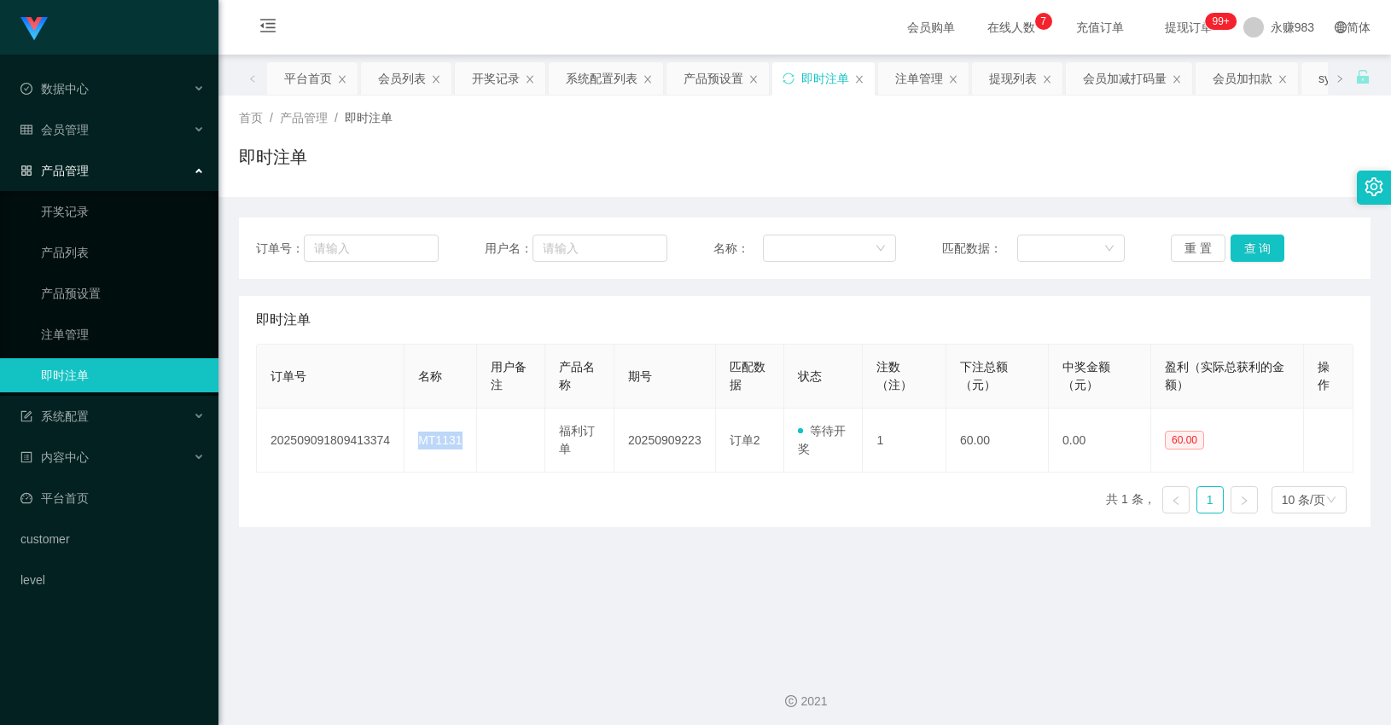
copy td "MT1131"
click at [435, 540] on main "关闭左侧 关闭右侧 关闭其它 刷新页面 平台首页 会员列表 开奖记录 系统配置列表 产品预设置 即时注单 注单管理 提现列表 会员加减打码量 会员加扣款 sy…" at bounding box center [804, 353] width 1172 height 597
drag, startPoint x: 439, startPoint y: 591, endPoint x: 384, endPoint y: 502, distance: 105.4
click at [439, 584] on main "关闭左侧 关闭右侧 关闭其它 刷新页面 平台首页 会员列表 开奖记录 系统配置列表 产品预设置 即时注单 注单管理 提现列表 会员加减打码量 会员加扣款 sy…" at bounding box center [804, 353] width 1172 height 597
click at [74, 286] on link "产品预设置" at bounding box center [123, 293] width 164 height 34
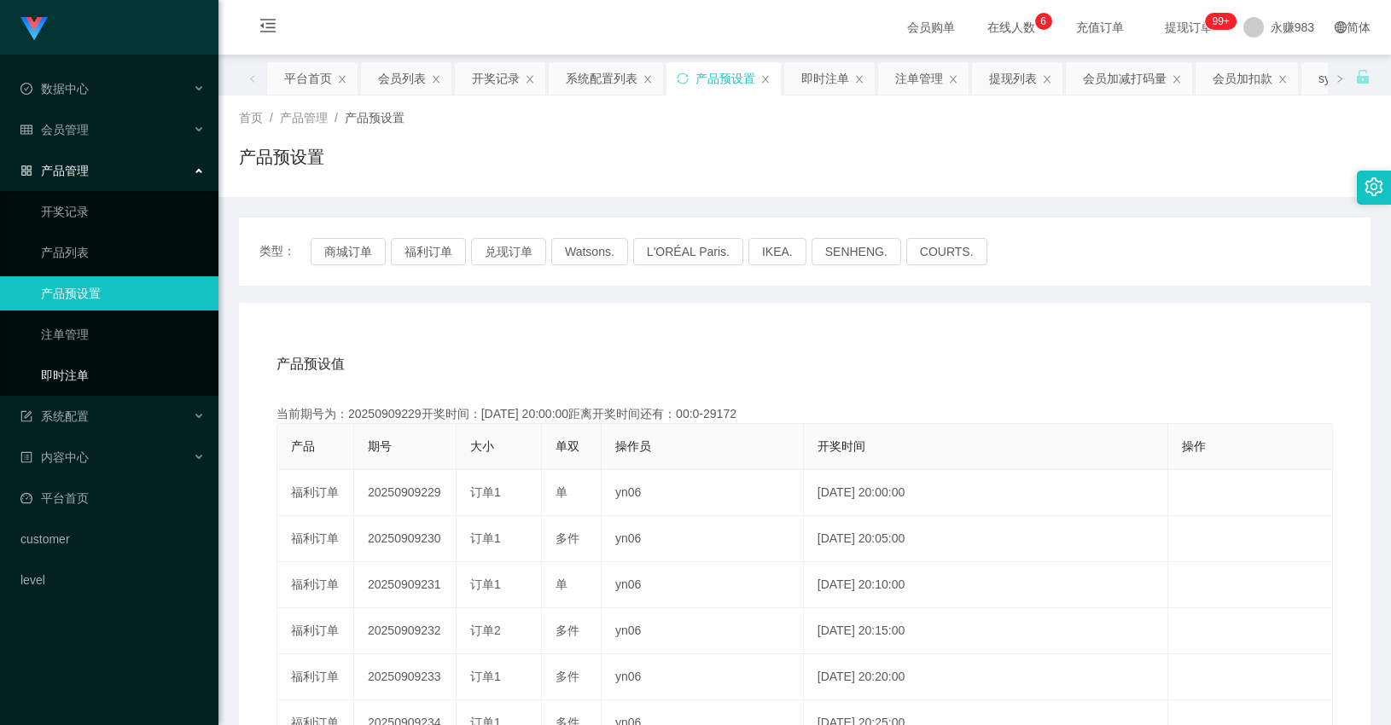
click at [75, 382] on link "即时注单" at bounding box center [123, 375] width 164 height 34
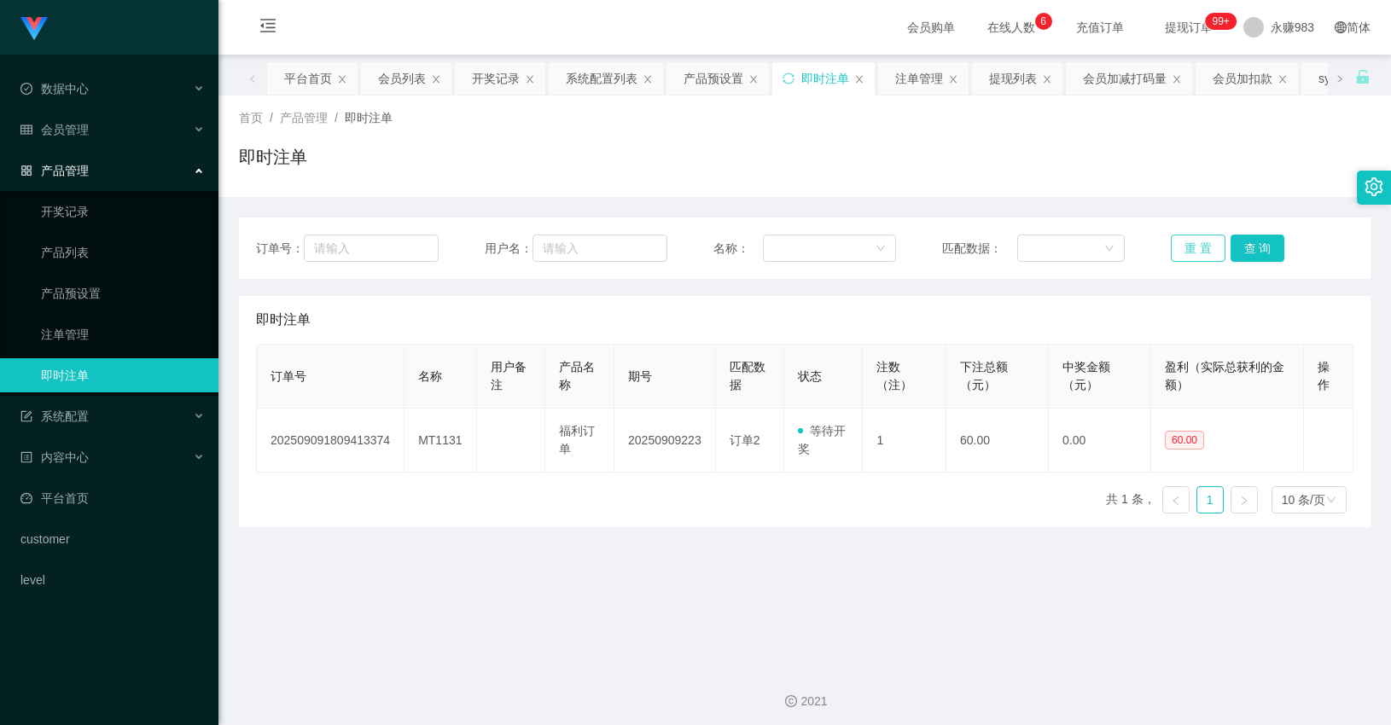
click at [1171, 244] on button "重 置" at bounding box center [1198, 248] width 55 height 27
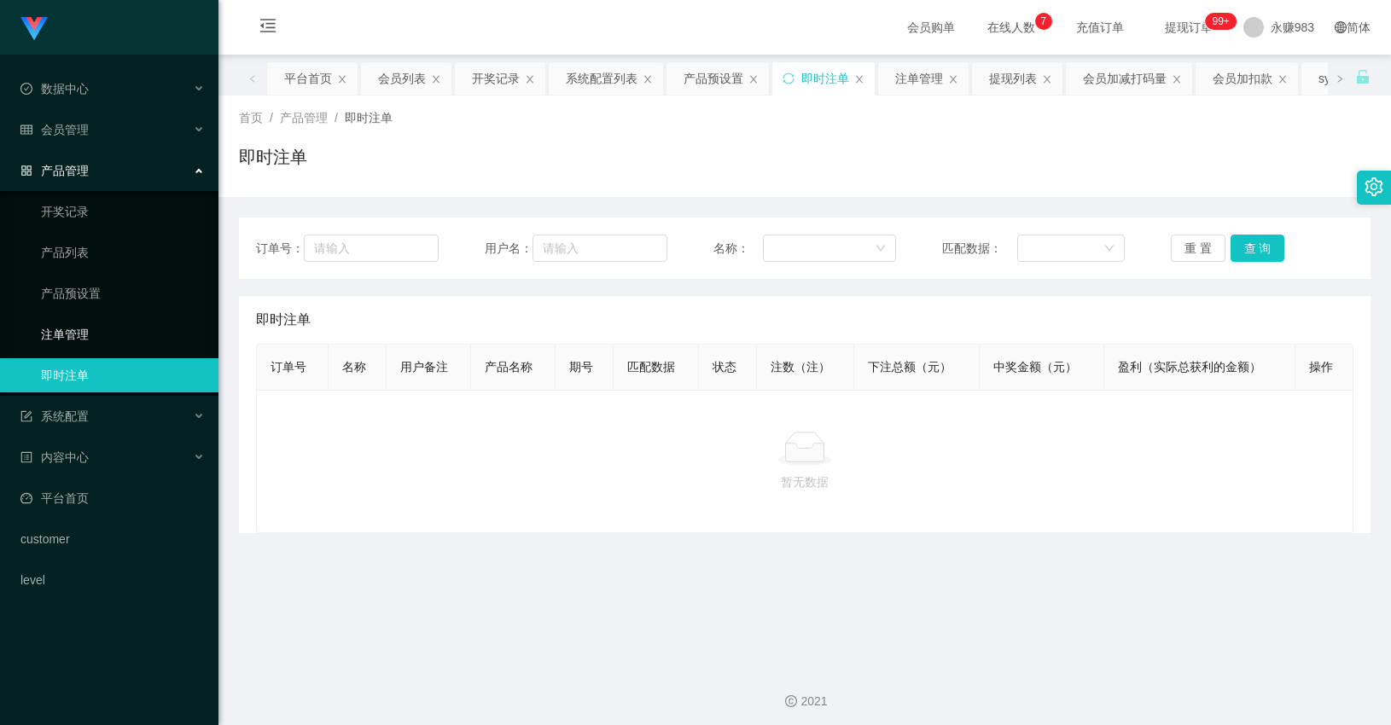
click at [79, 323] on link "注单管理" at bounding box center [123, 334] width 164 height 34
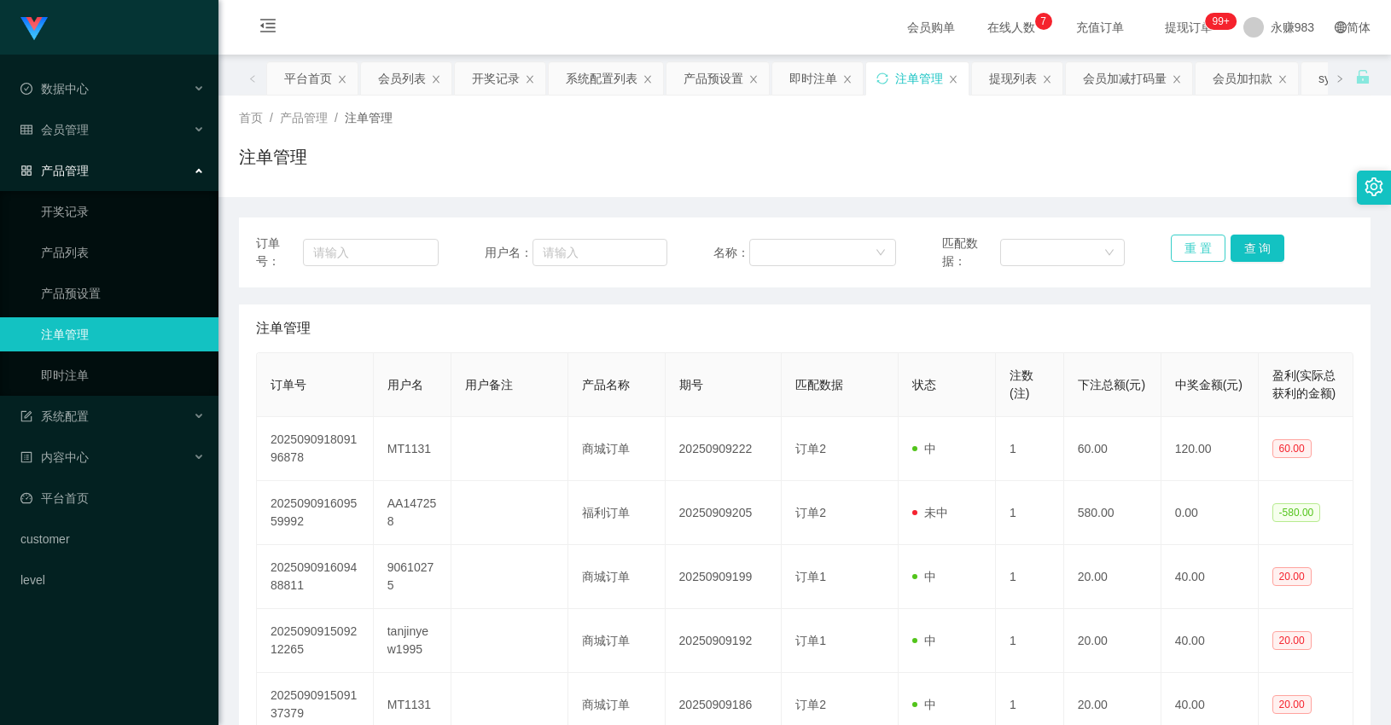
click at [1200, 250] on button "重 置" at bounding box center [1198, 248] width 55 height 27
click at [1171, 248] on button "重 置" at bounding box center [1198, 248] width 55 height 27
click at [1178, 248] on button "重 置" at bounding box center [1198, 248] width 55 height 27
click at [103, 364] on link "即时注单" at bounding box center [123, 375] width 164 height 34
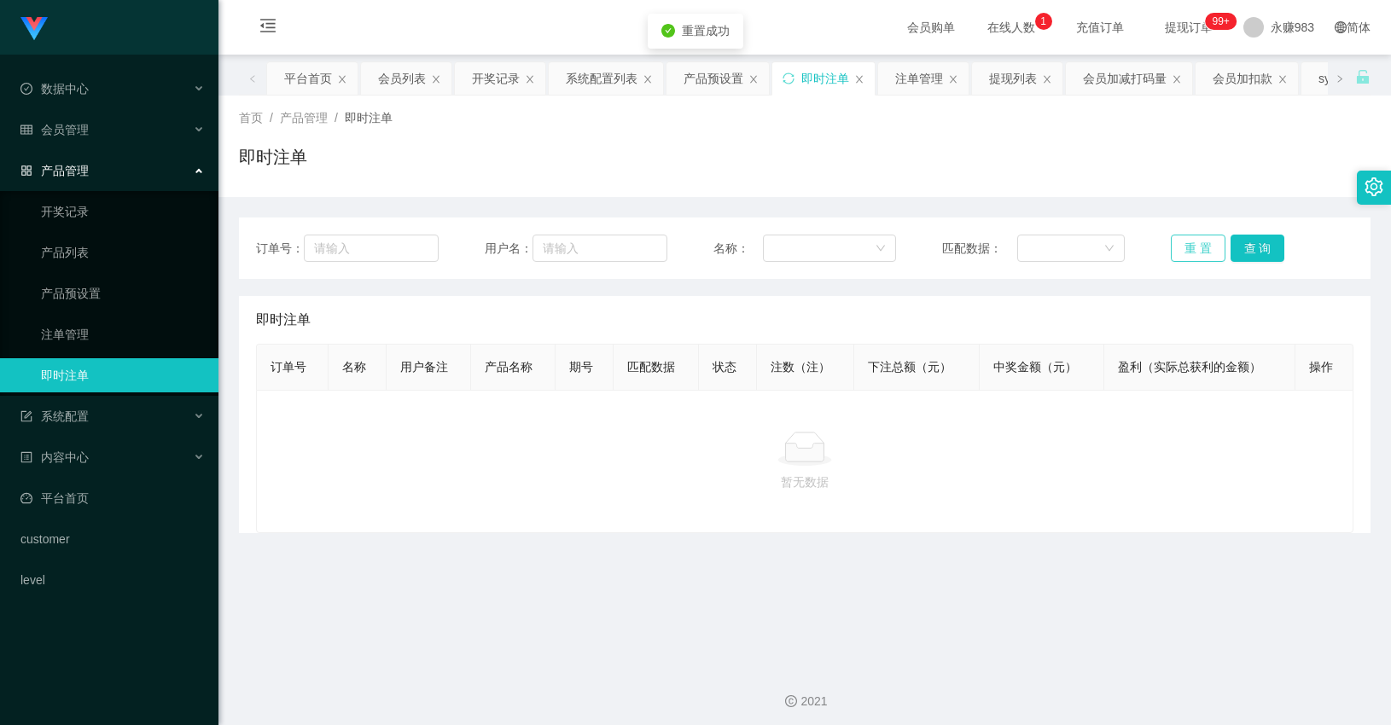
click at [1188, 254] on button "重 置" at bounding box center [1198, 248] width 55 height 27
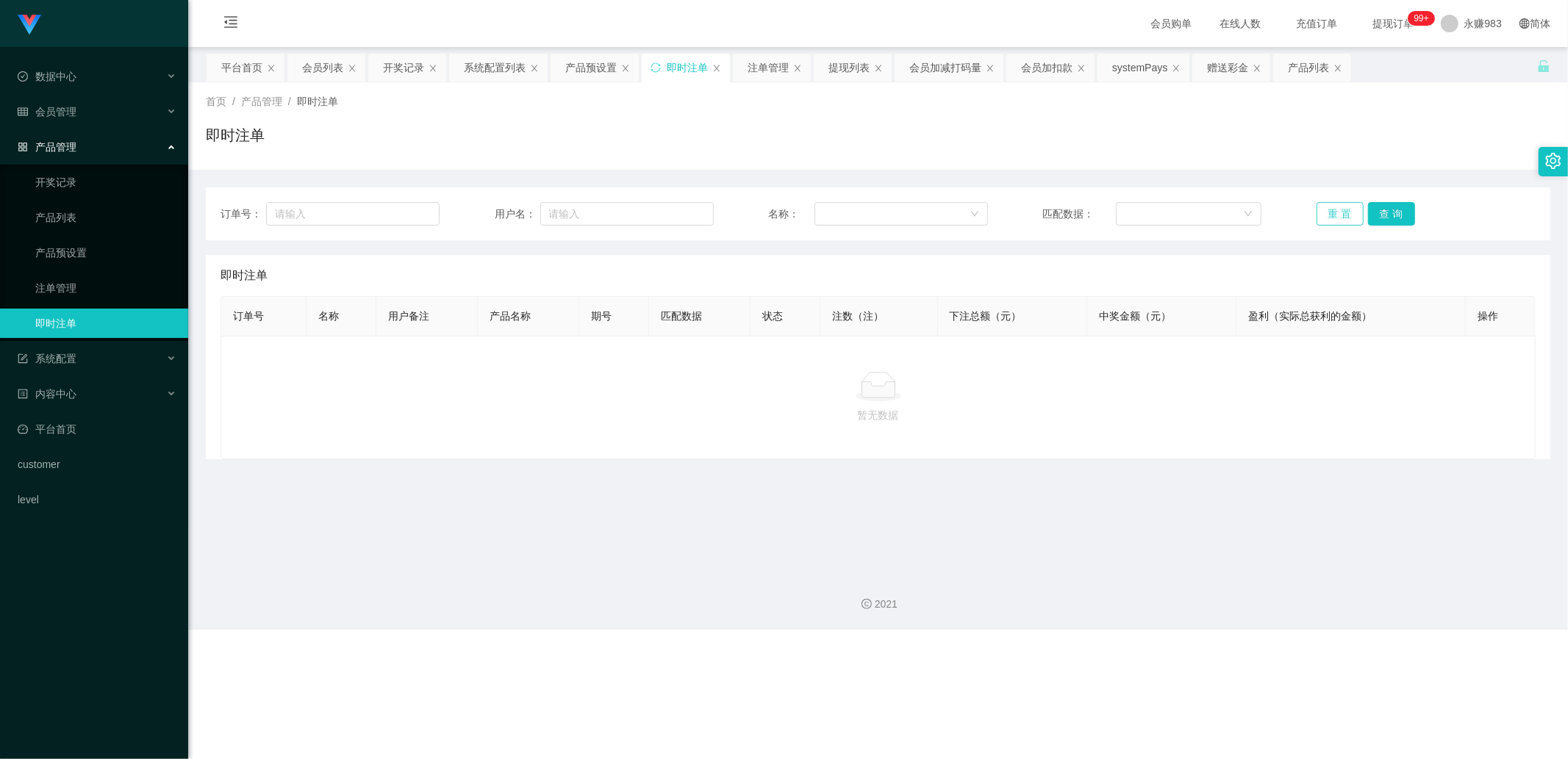
click at [1198, 215] on button "重 置" at bounding box center [1340, 214] width 47 height 23
drag, startPoint x: 763, startPoint y: 533, endPoint x: 621, endPoint y: 512, distance: 143.5
click at [729, 527] on main "关闭左侧 关闭右侧 关闭其它 刷新页面 平台首页 会员列表 开奖记录 系统配置列表 产品预设置 即时注单 注单管理 提现列表 会员加减打码量 会员加扣款 sy…" at bounding box center [878, 304] width 1380 height 514
click at [68, 118] on span "会员管理" at bounding box center [47, 112] width 59 height 12
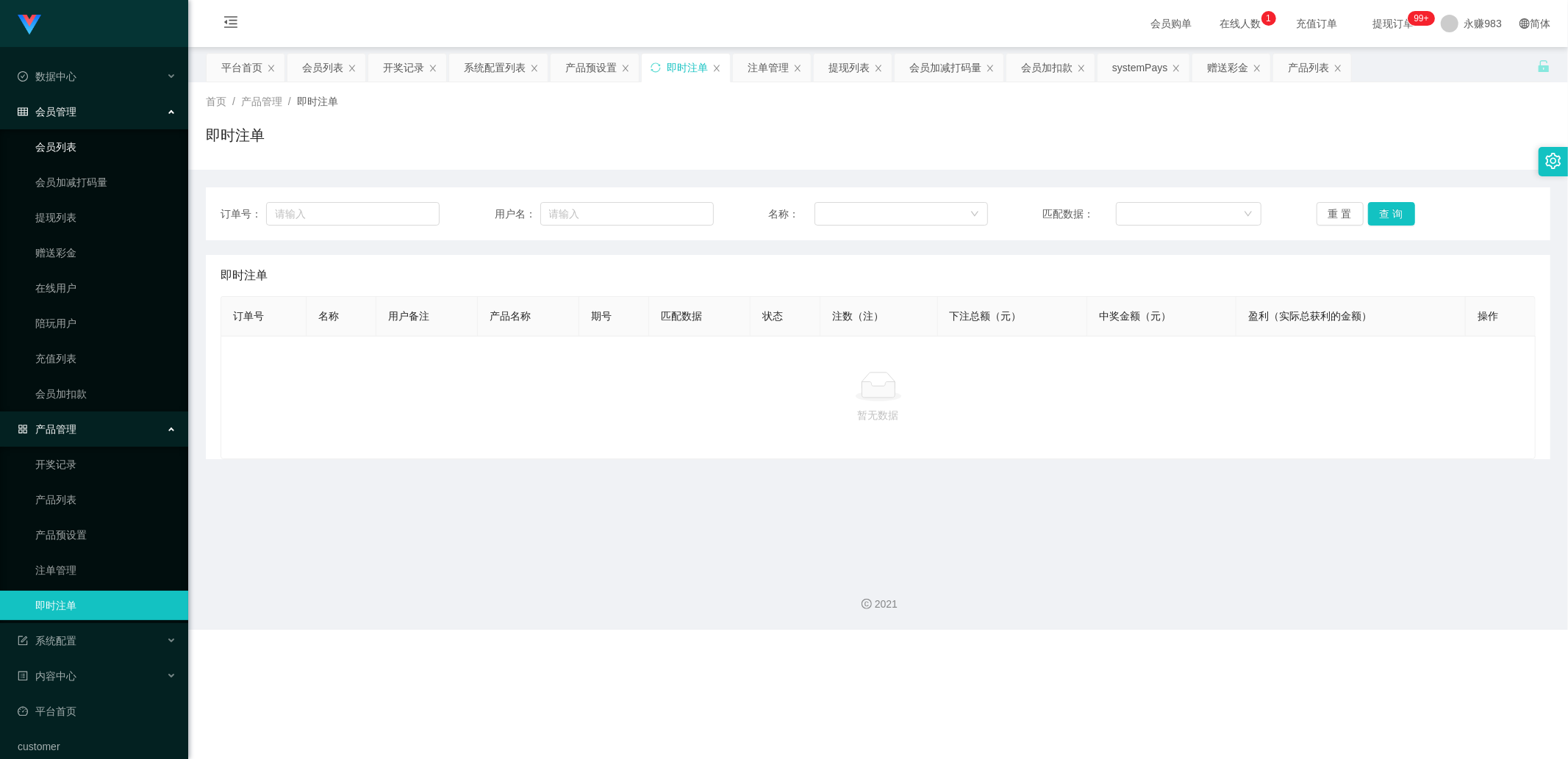
click at [72, 140] on link "会员列表" at bounding box center [106, 147] width 141 height 29
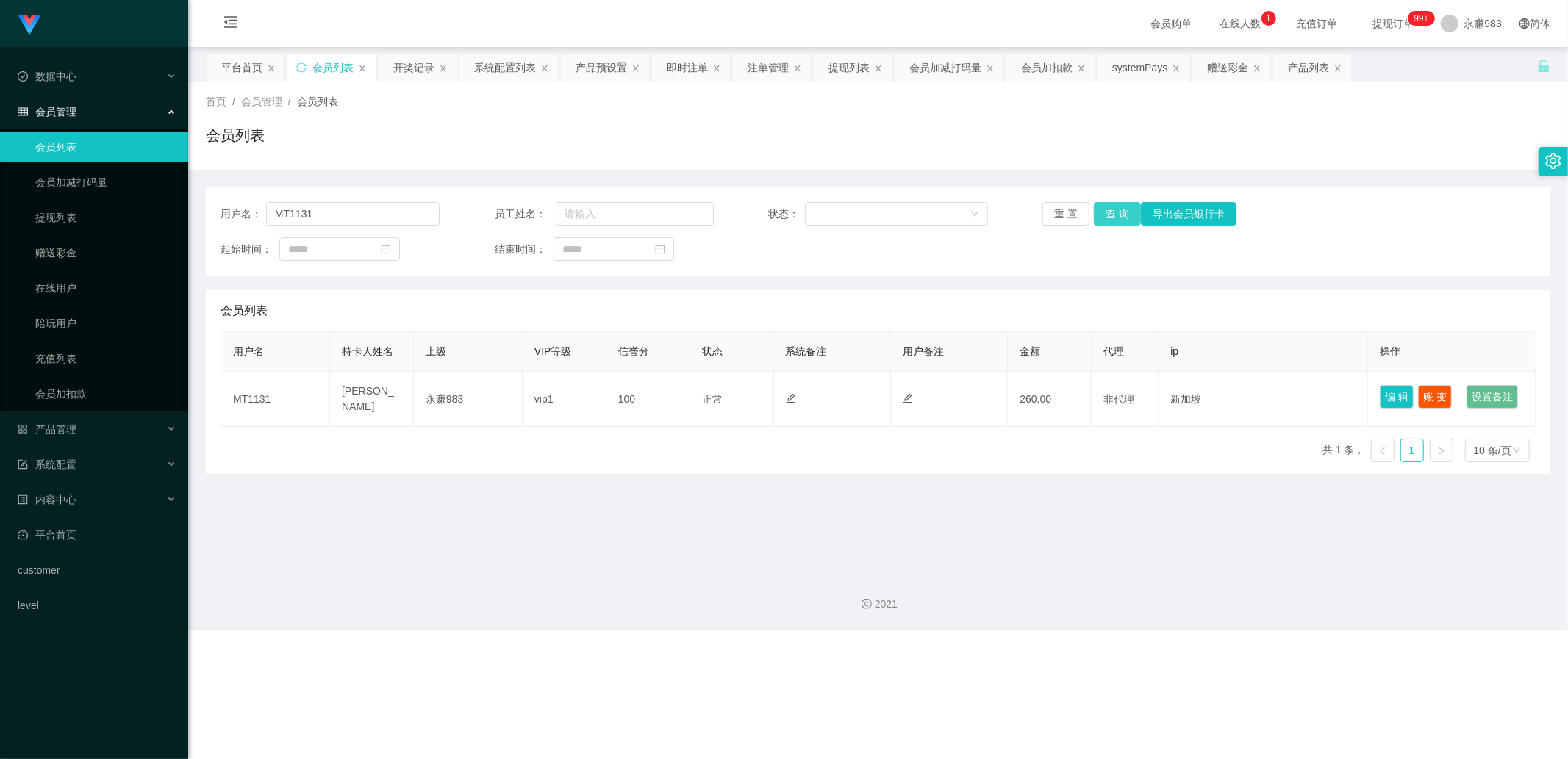
click at [1105, 218] on button "查 询" at bounding box center [1117, 214] width 47 height 23
click at [1051, 219] on button "重 置" at bounding box center [1066, 214] width 47 height 23
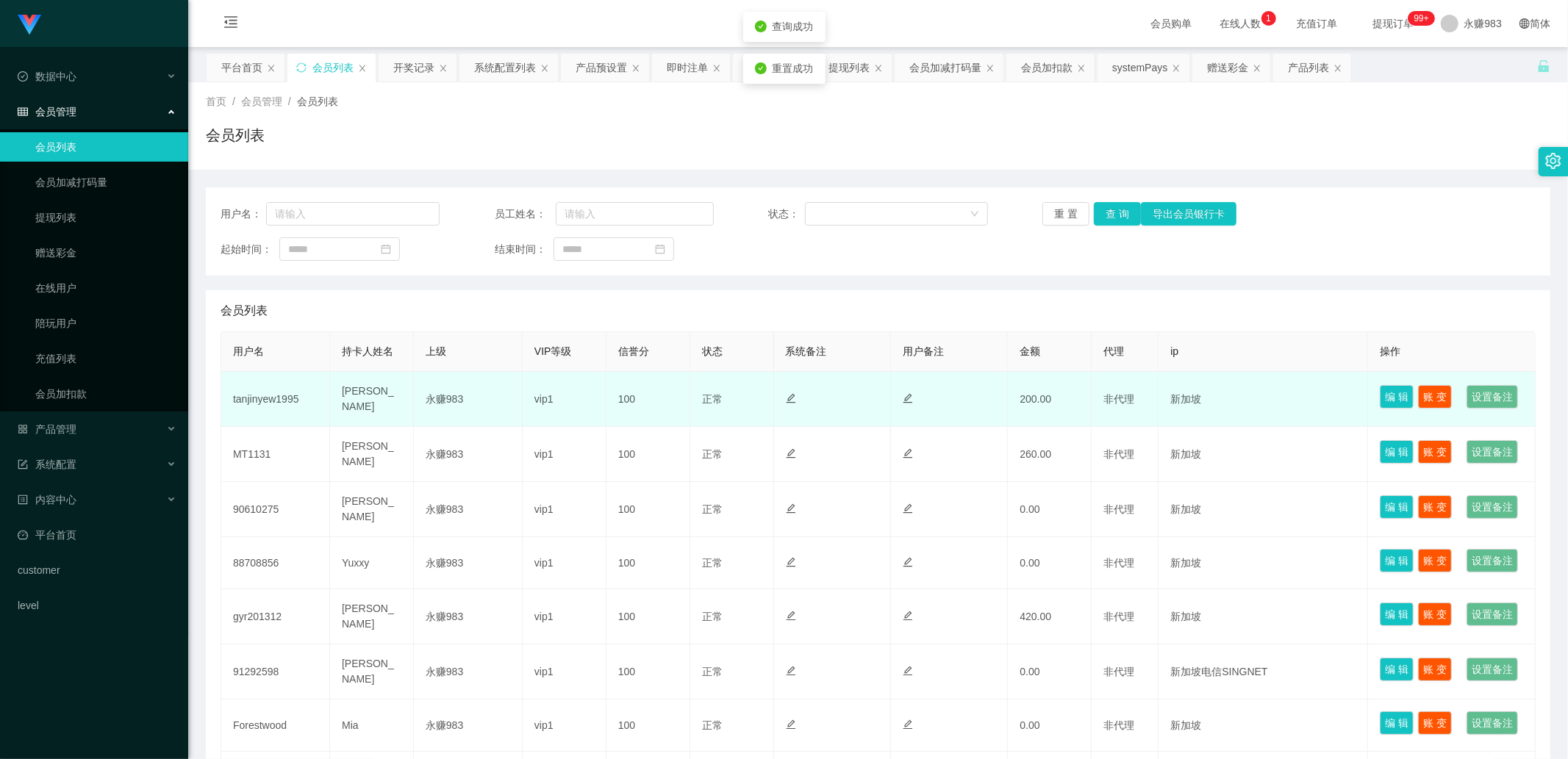
click at [271, 415] on td "tanjinyew1995" at bounding box center [276, 400] width 109 height 55
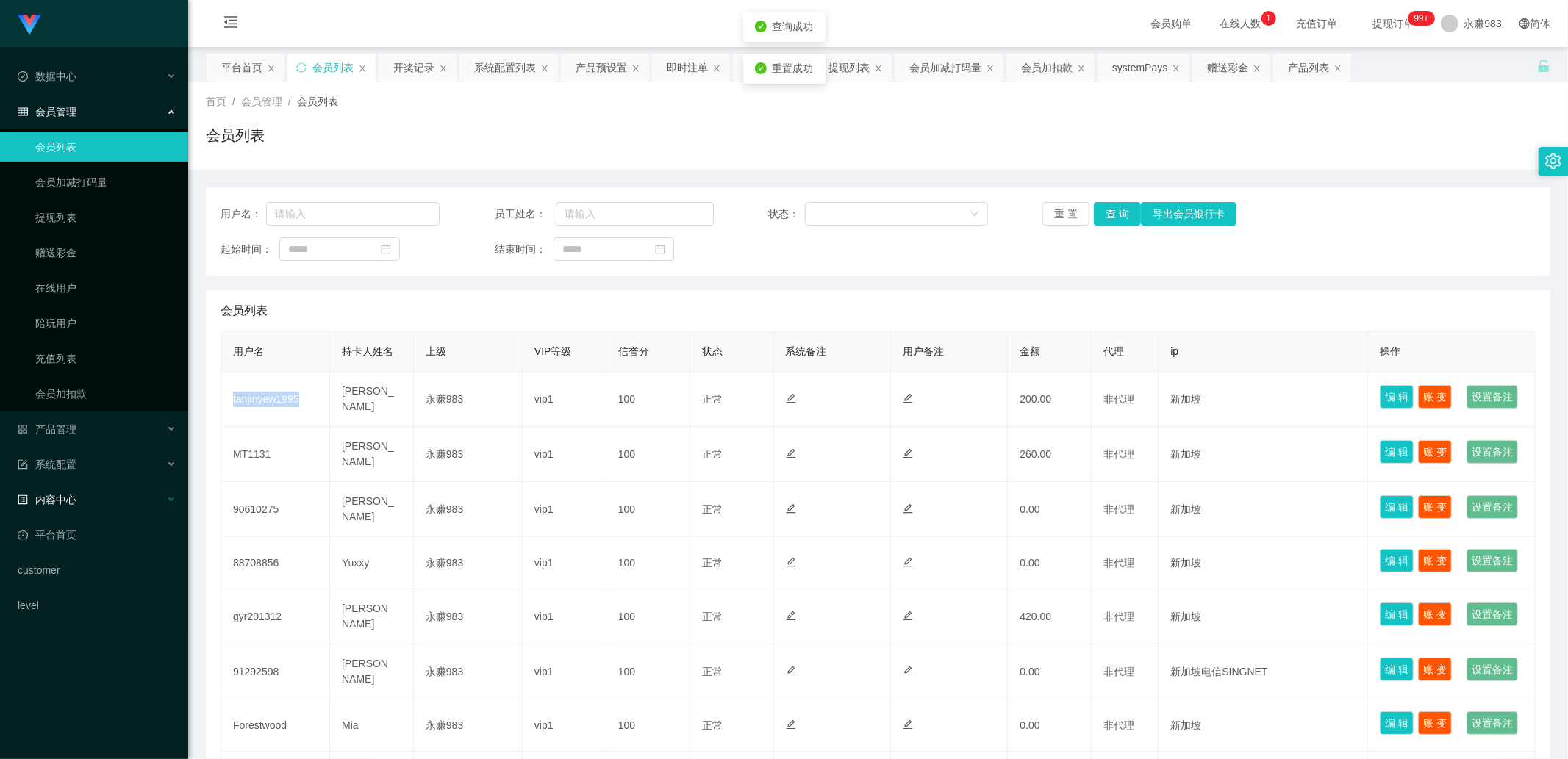
copy td "tanjinyew1995"
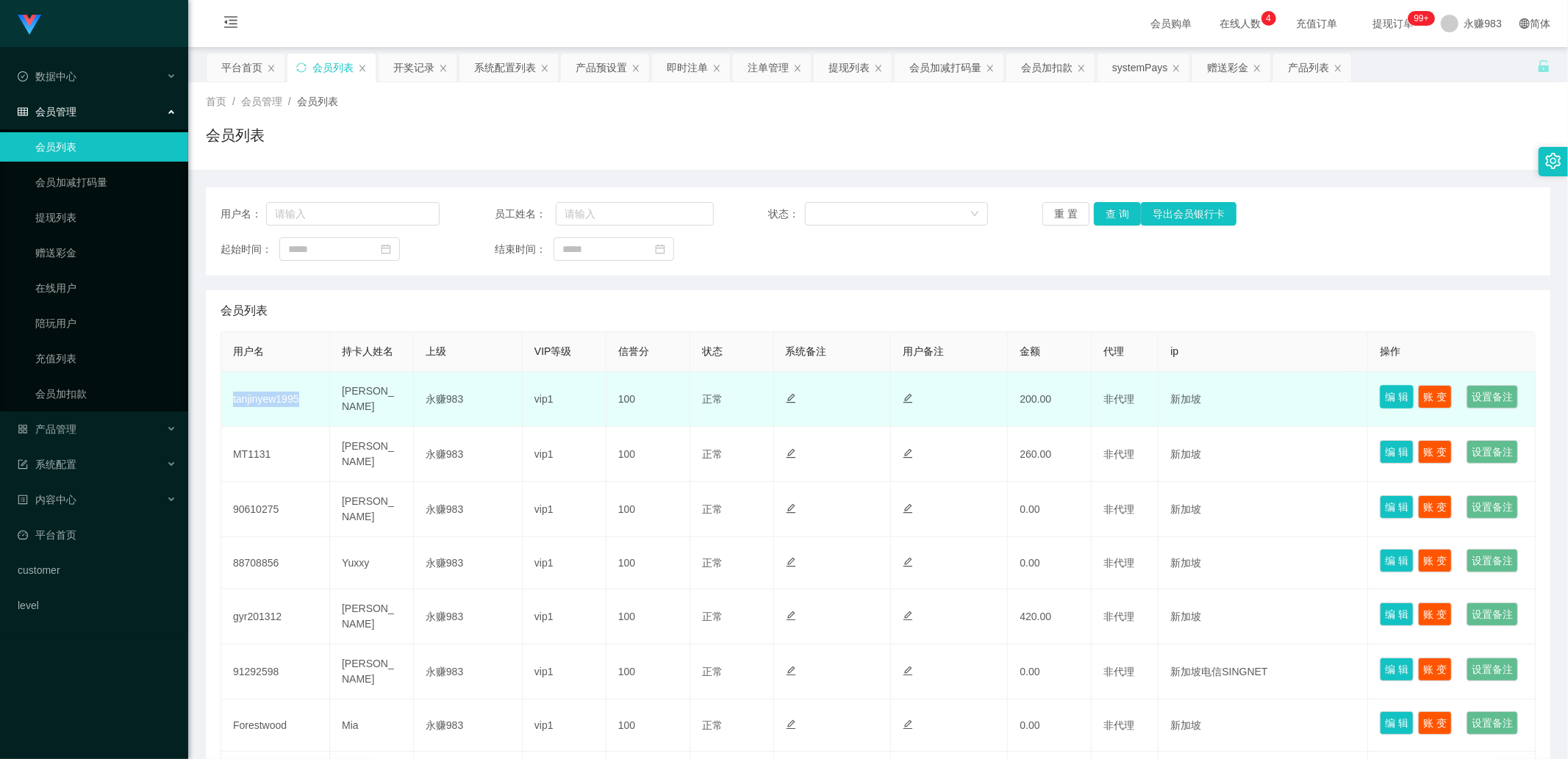
click at [1198, 399] on button "编 辑" at bounding box center [1397, 396] width 34 height 23
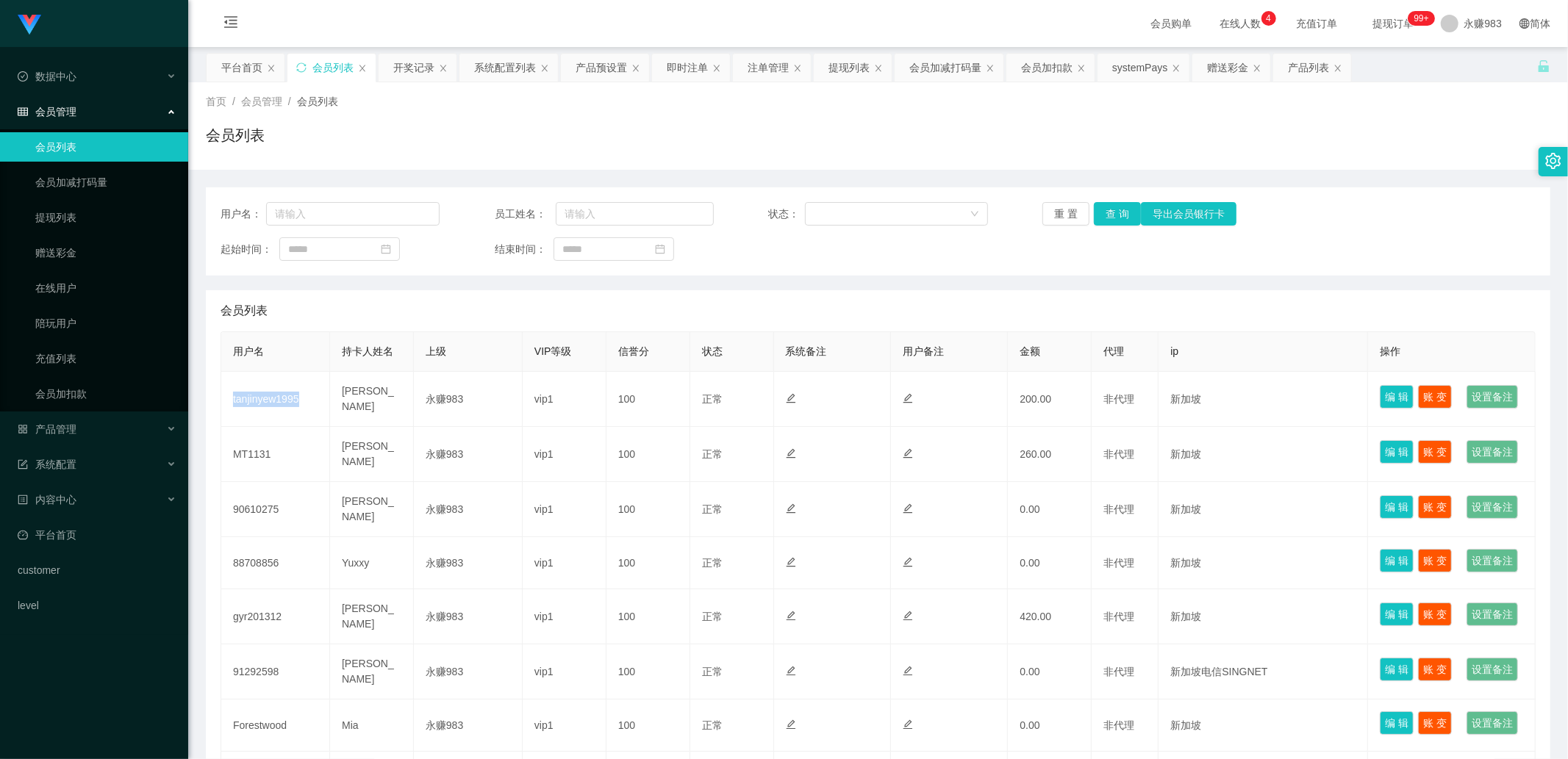
type input "tanjinyew1995"
type input "[PERSON_NAME]"
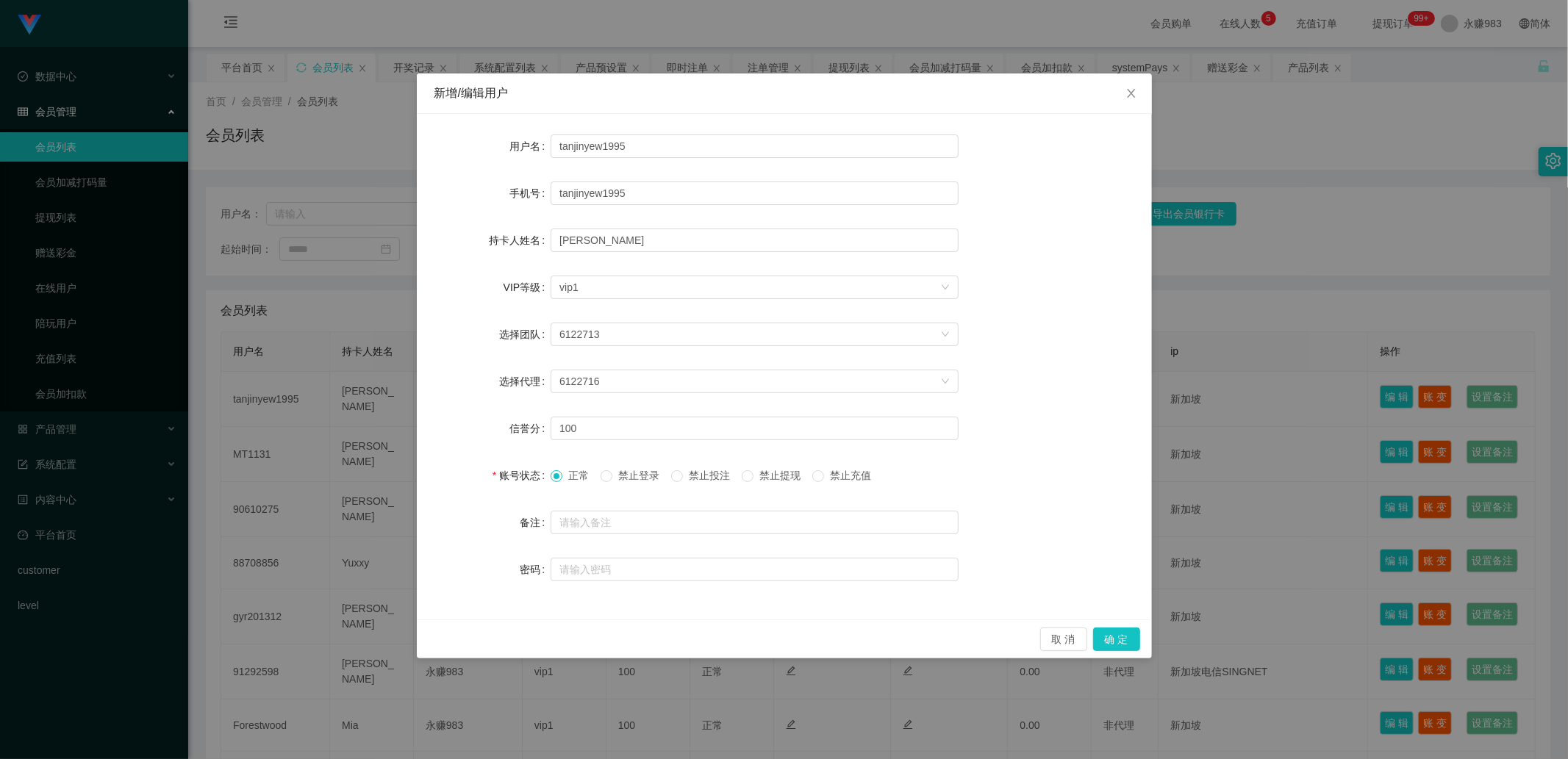
click at [719, 478] on span "禁止投注" at bounding box center [709, 476] width 53 height 12
click at [1109, 624] on button "确 定" at bounding box center [1117, 639] width 47 height 23
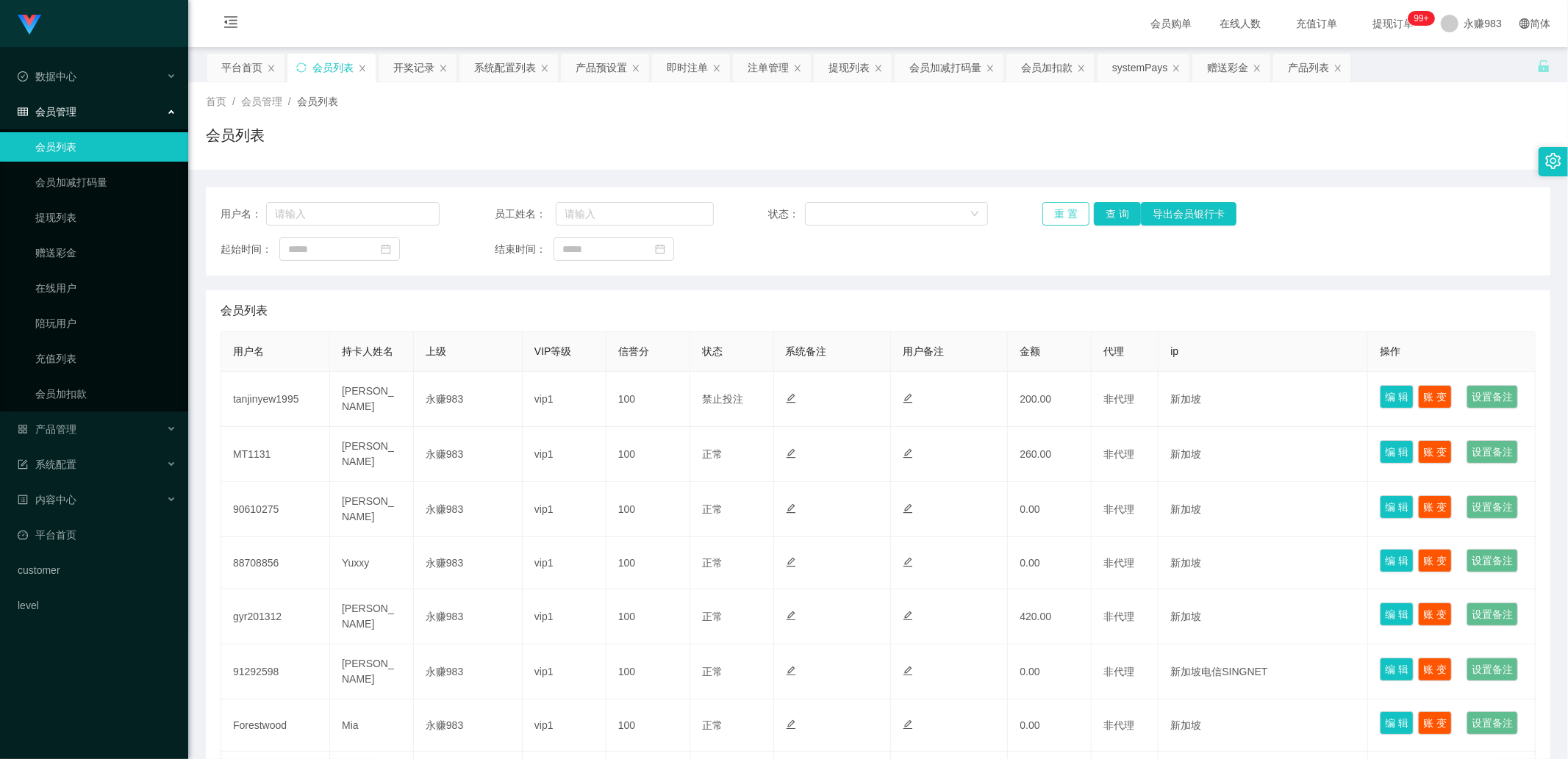
click at [1061, 208] on button "重 置" at bounding box center [1066, 214] width 47 height 23
click at [59, 218] on link "提现列表" at bounding box center [106, 218] width 141 height 29
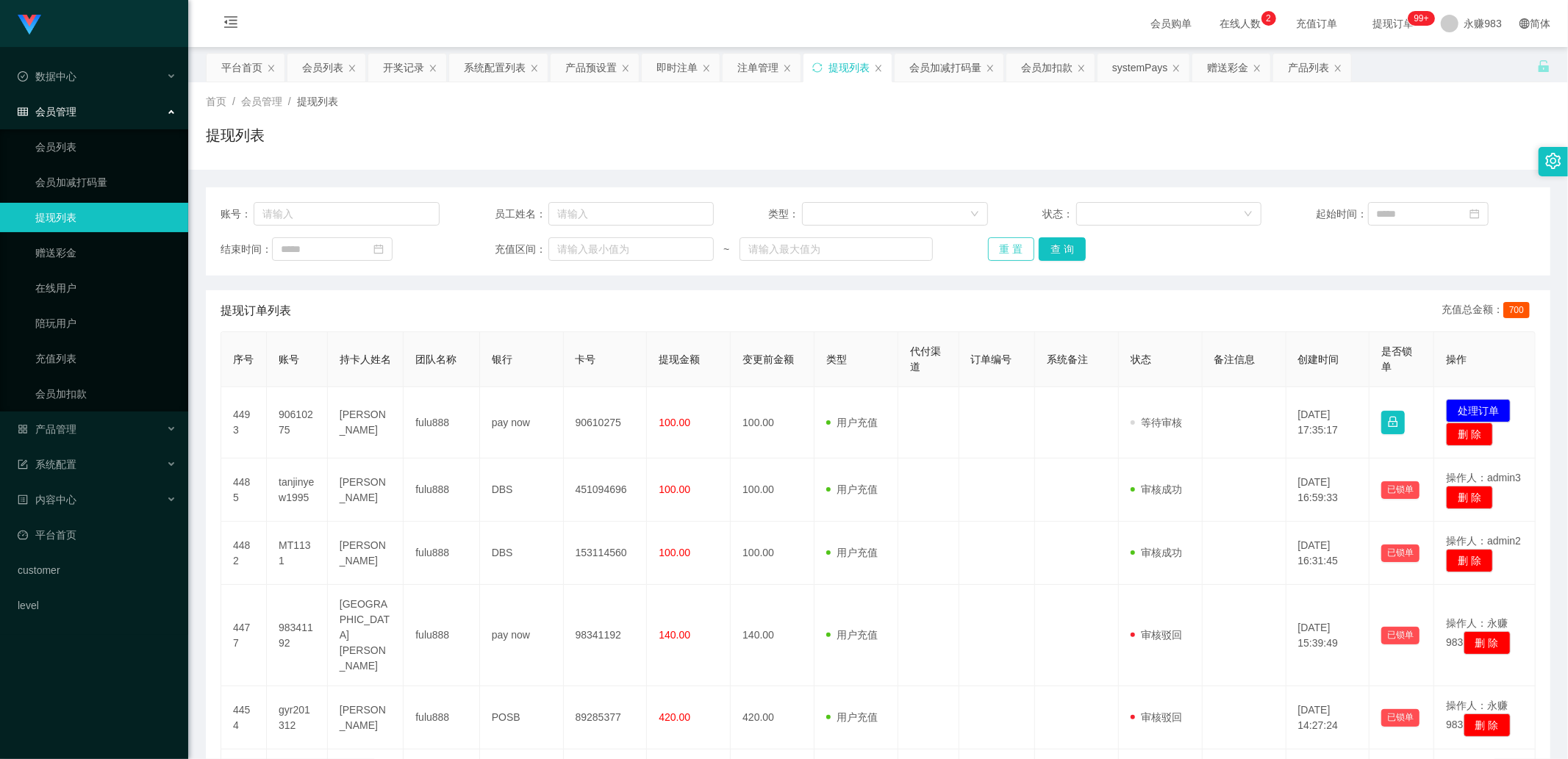
click at [1016, 250] on button "重 置" at bounding box center [1011, 249] width 47 height 23
click at [1016, 248] on button "重 置" at bounding box center [1011, 249] width 47 height 23
click at [66, 423] on span "产品管理" at bounding box center [47, 429] width 59 height 12
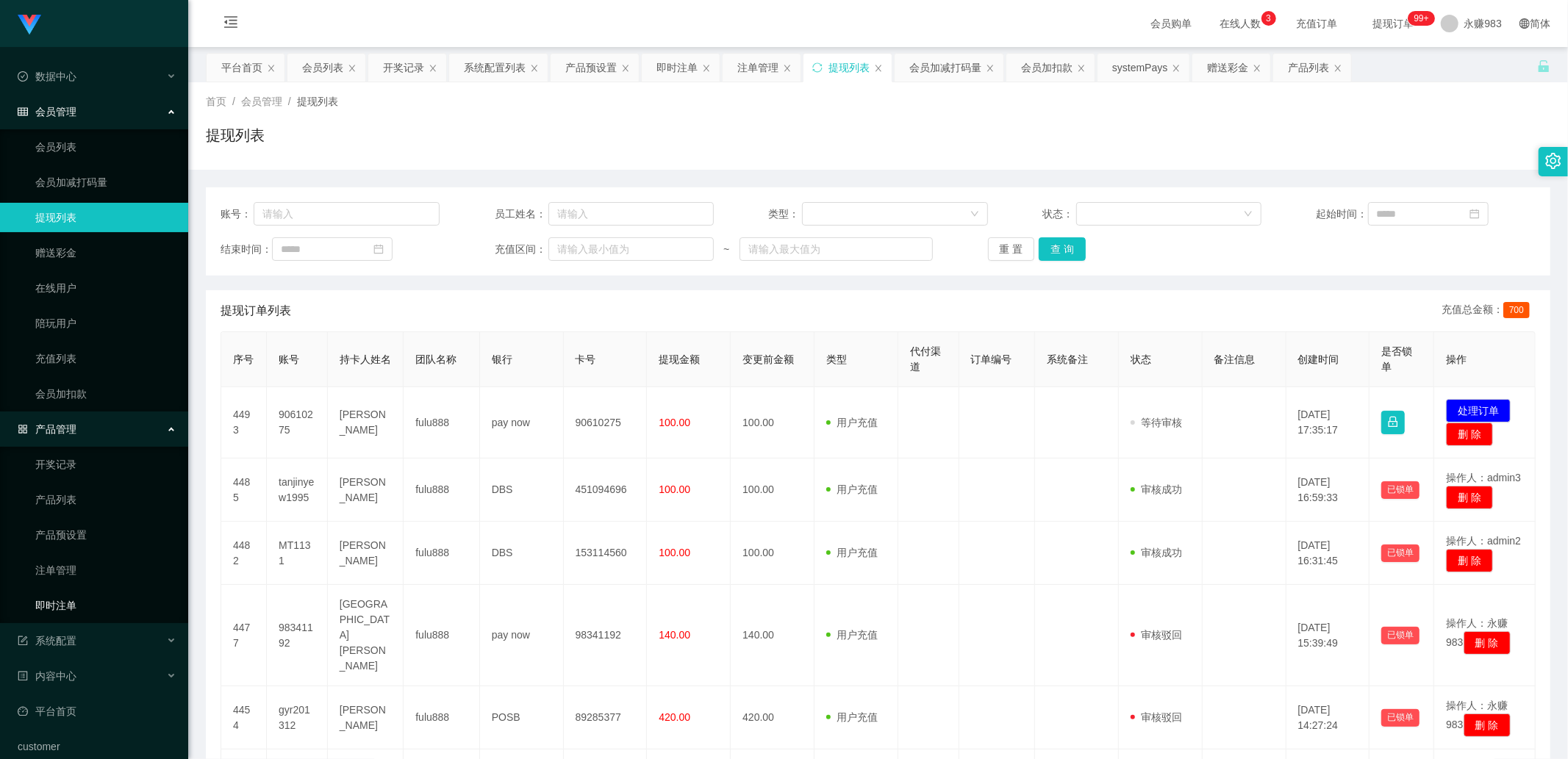
click at [63, 600] on link "即时注单" at bounding box center [106, 606] width 141 height 29
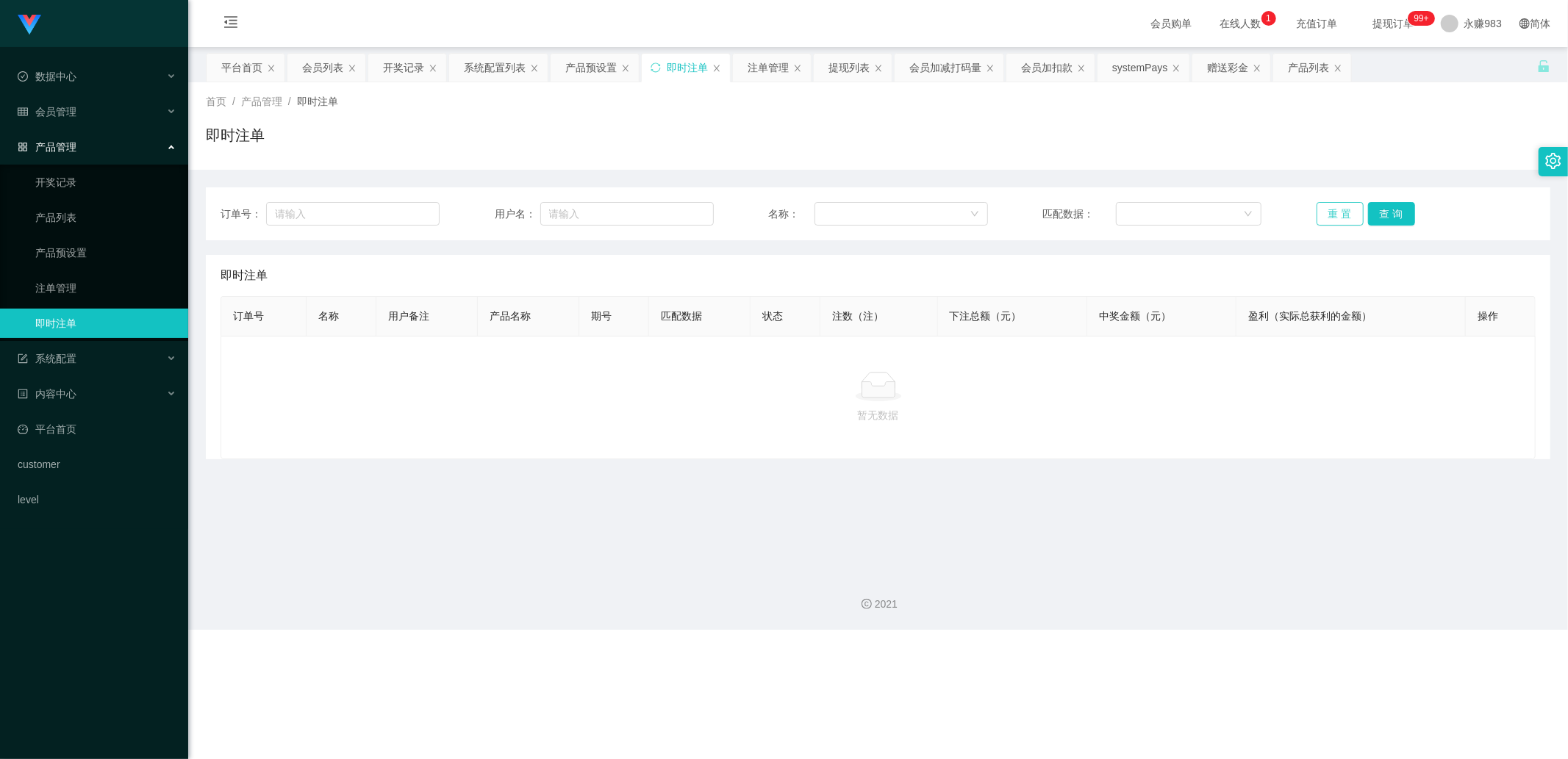
click at [1198, 210] on button "重 置" at bounding box center [1340, 214] width 47 height 23
click at [122, 103] on div "会员管理" at bounding box center [94, 112] width 188 height 29
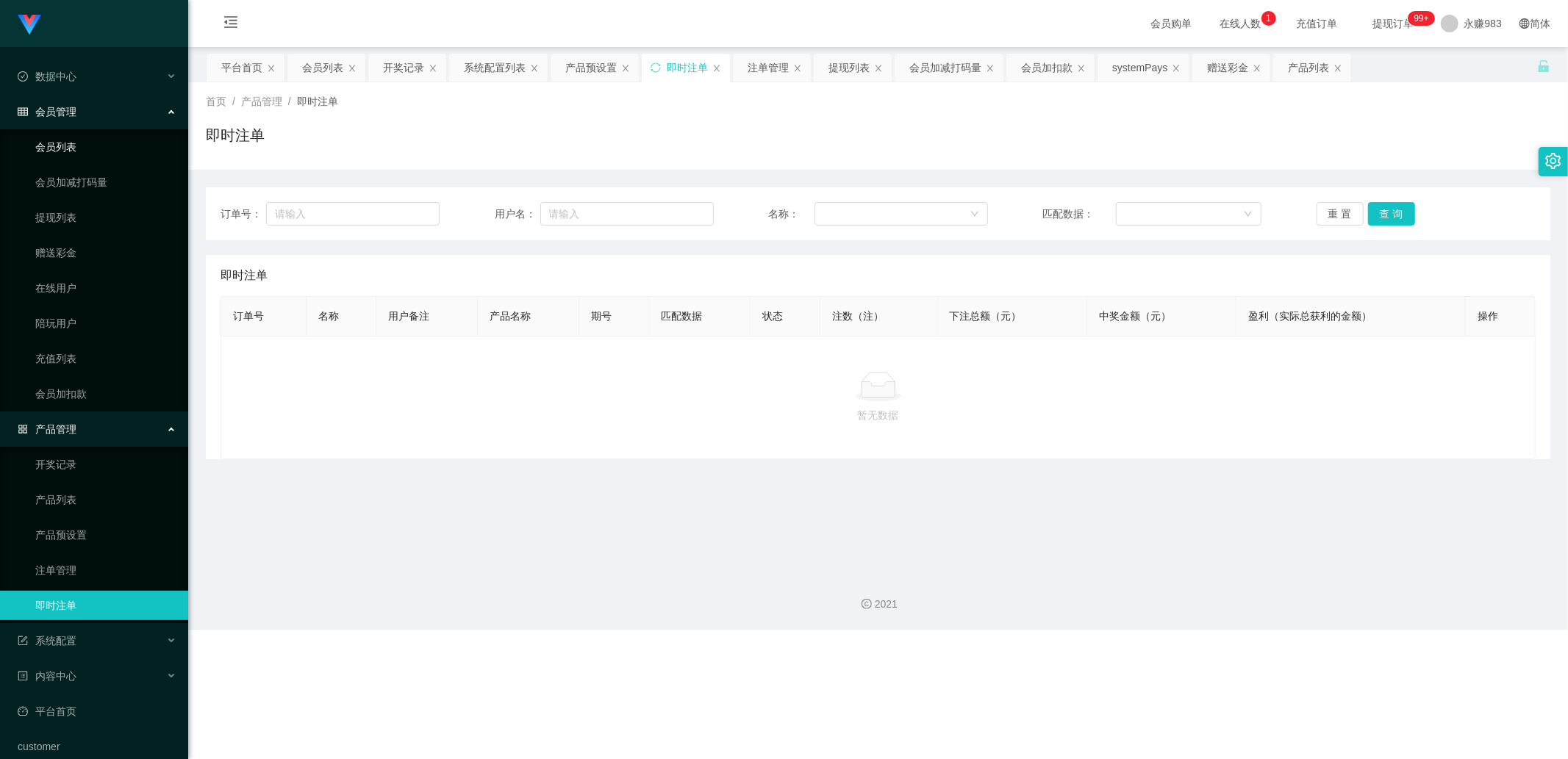
click at [92, 143] on link "会员列表" at bounding box center [106, 147] width 141 height 29
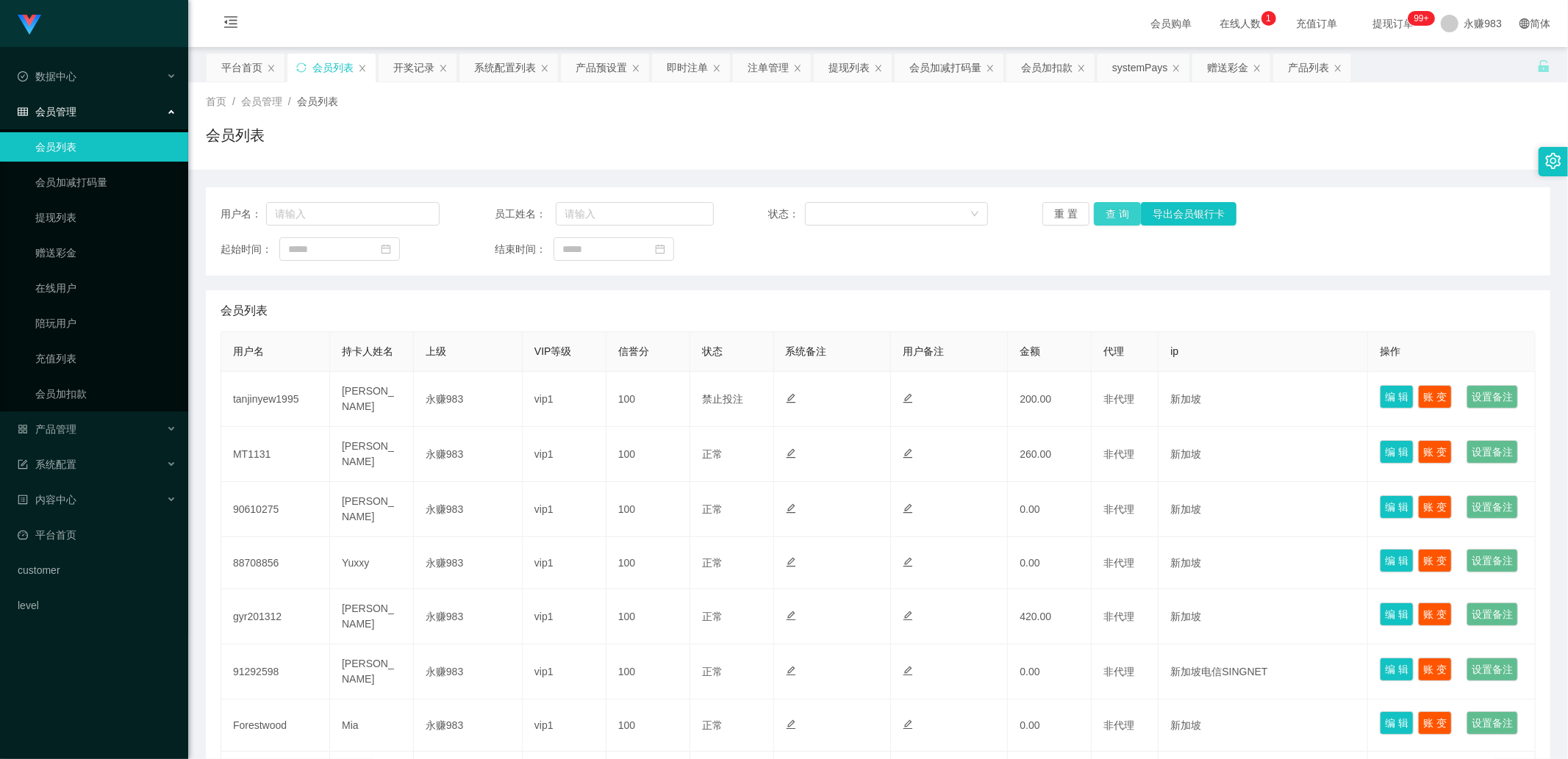
click at [1104, 212] on button "查 询" at bounding box center [1117, 214] width 47 height 23
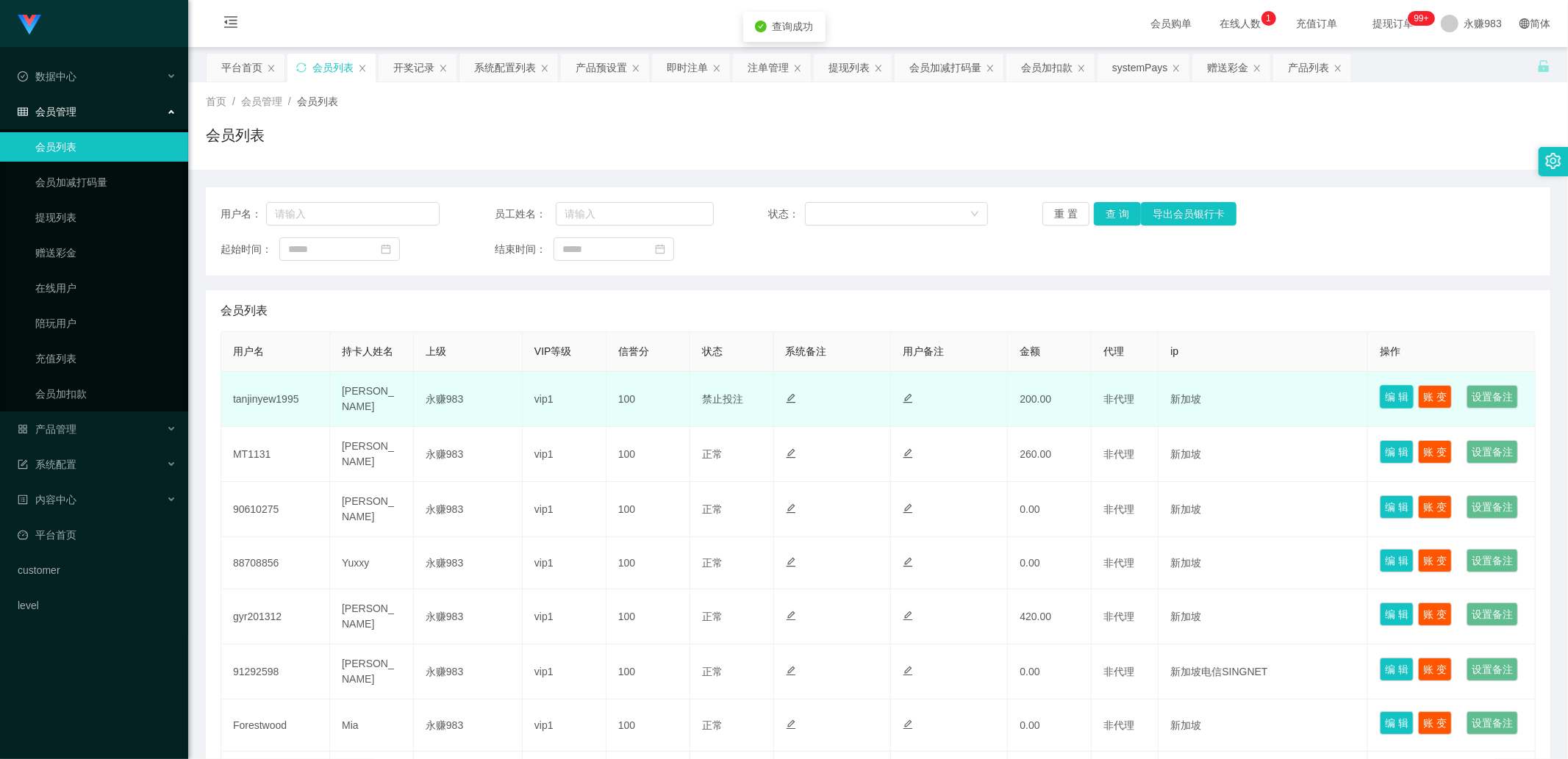
click at [1198, 395] on button "编 辑" at bounding box center [1397, 396] width 34 height 23
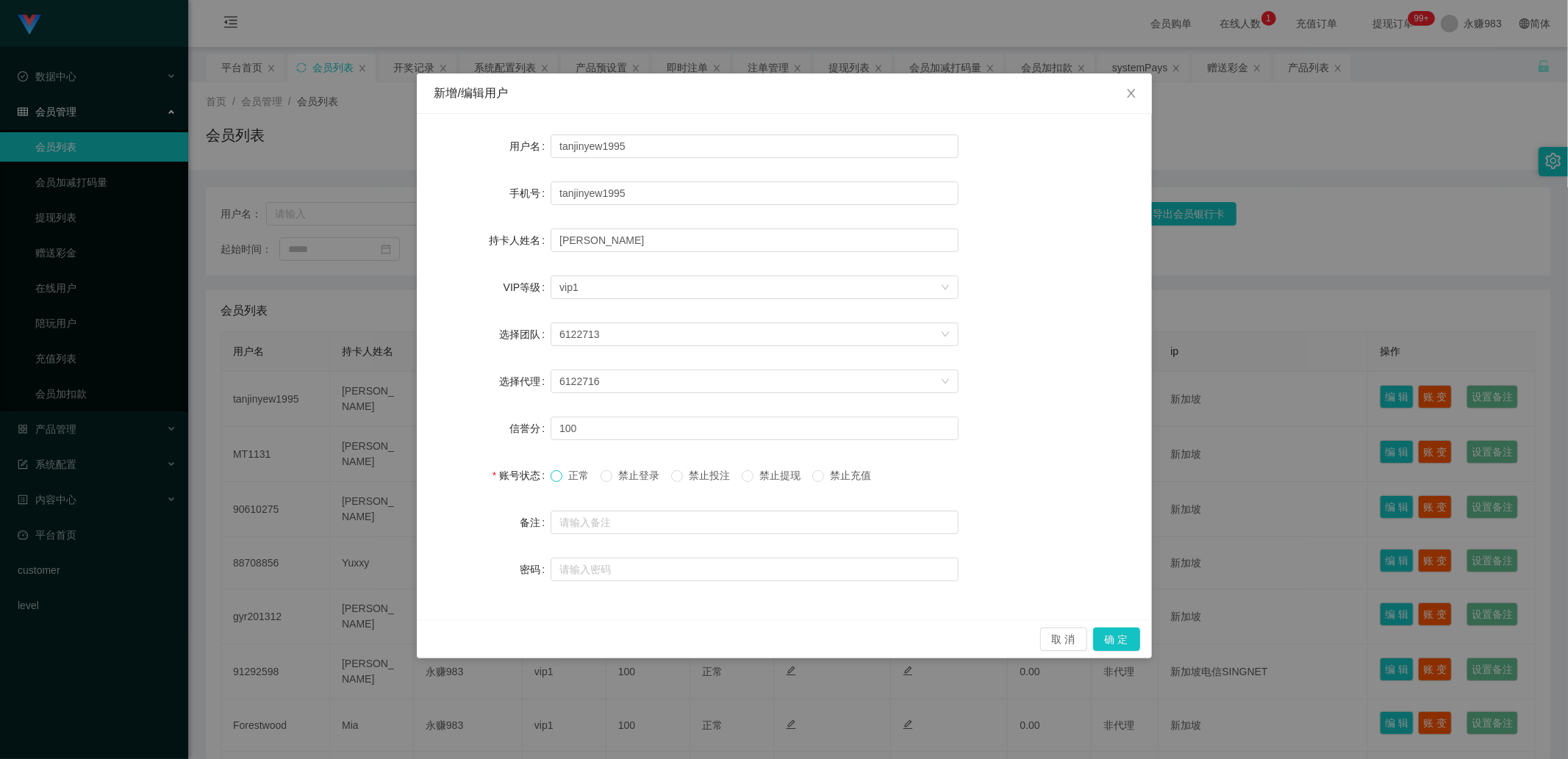
click at [562, 478] on span at bounding box center [557, 476] width 12 height 12
click at [1123, 624] on button "确 定" at bounding box center [1117, 639] width 47 height 23
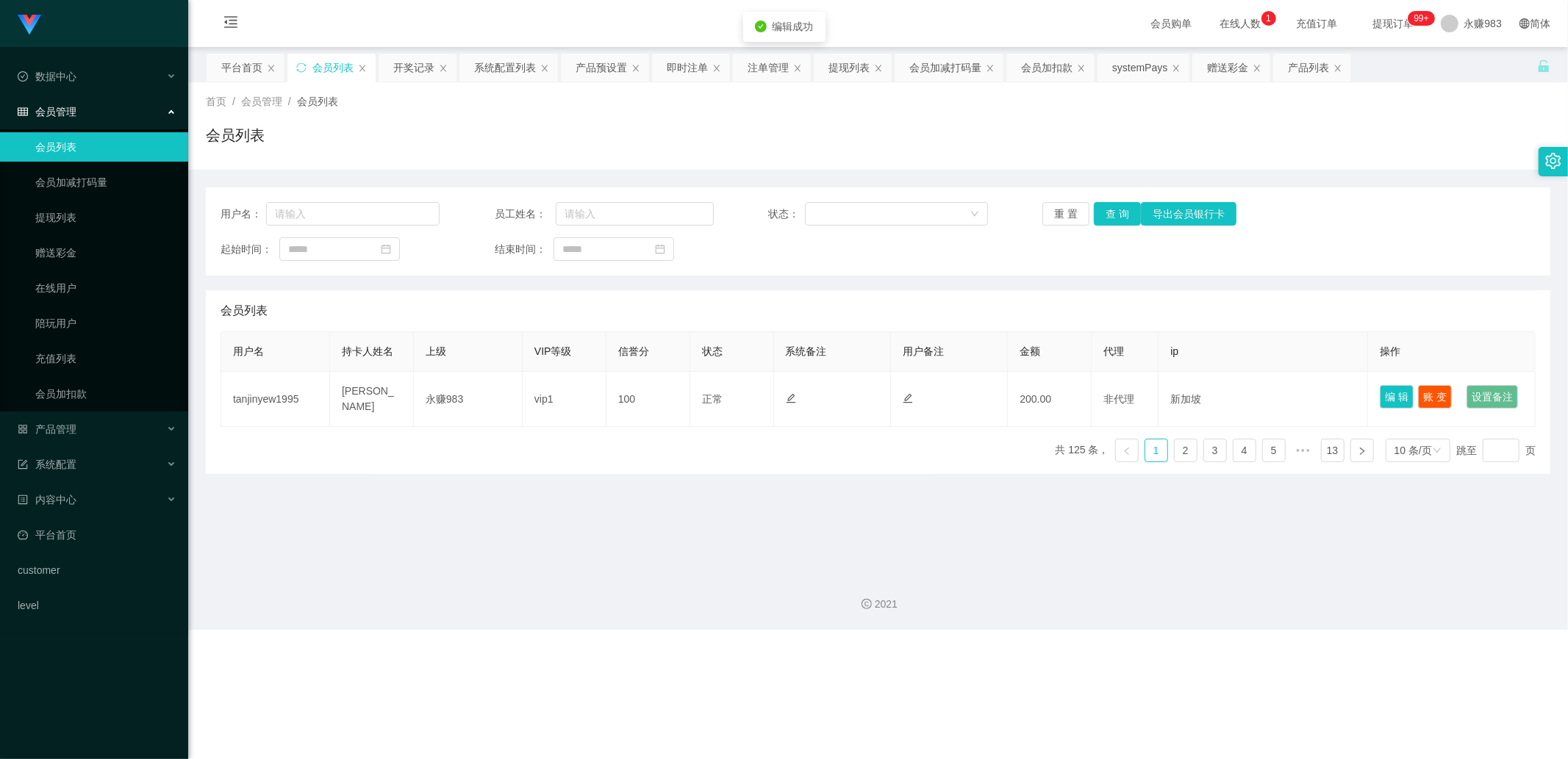
click at [753, 579] on div "2021" at bounding box center [878, 595] width 1380 height 68
click at [83, 428] on div "产品管理" at bounding box center [94, 429] width 188 height 29
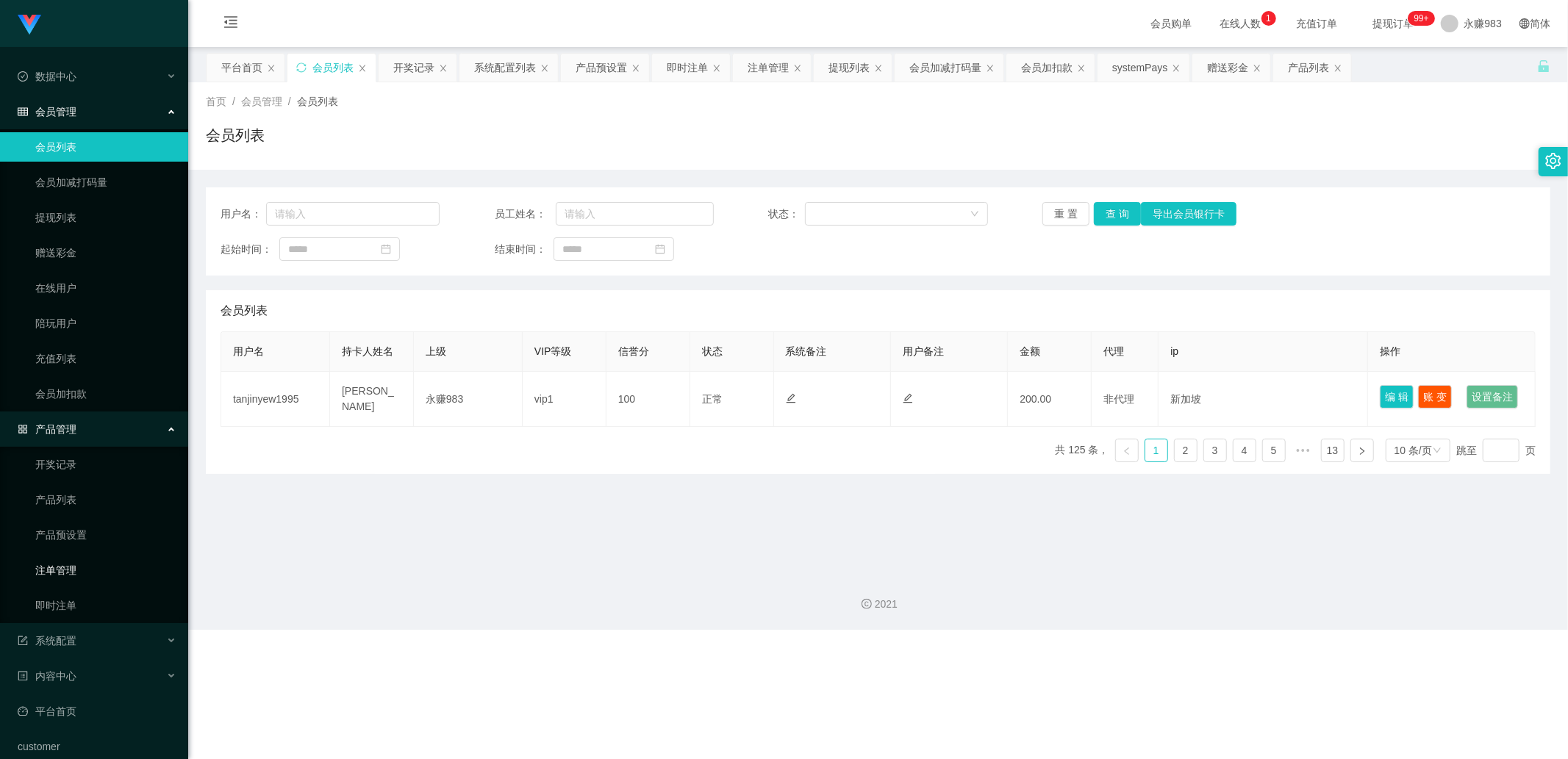
click at [72, 575] on link "注单管理" at bounding box center [106, 570] width 141 height 29
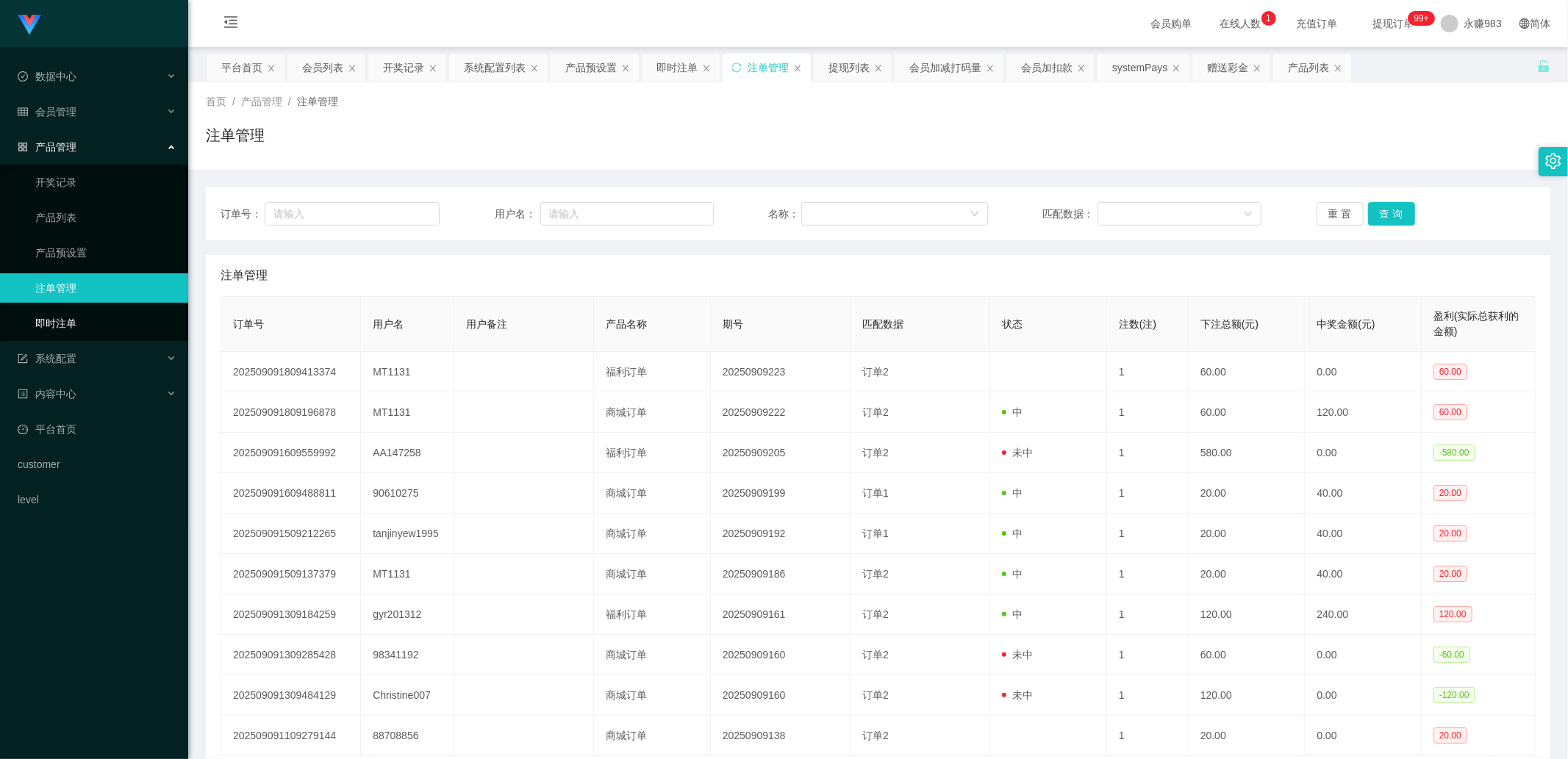
click at [40, 323] on link "即时注单" at bounding box center [106, 323] width 141 height 29
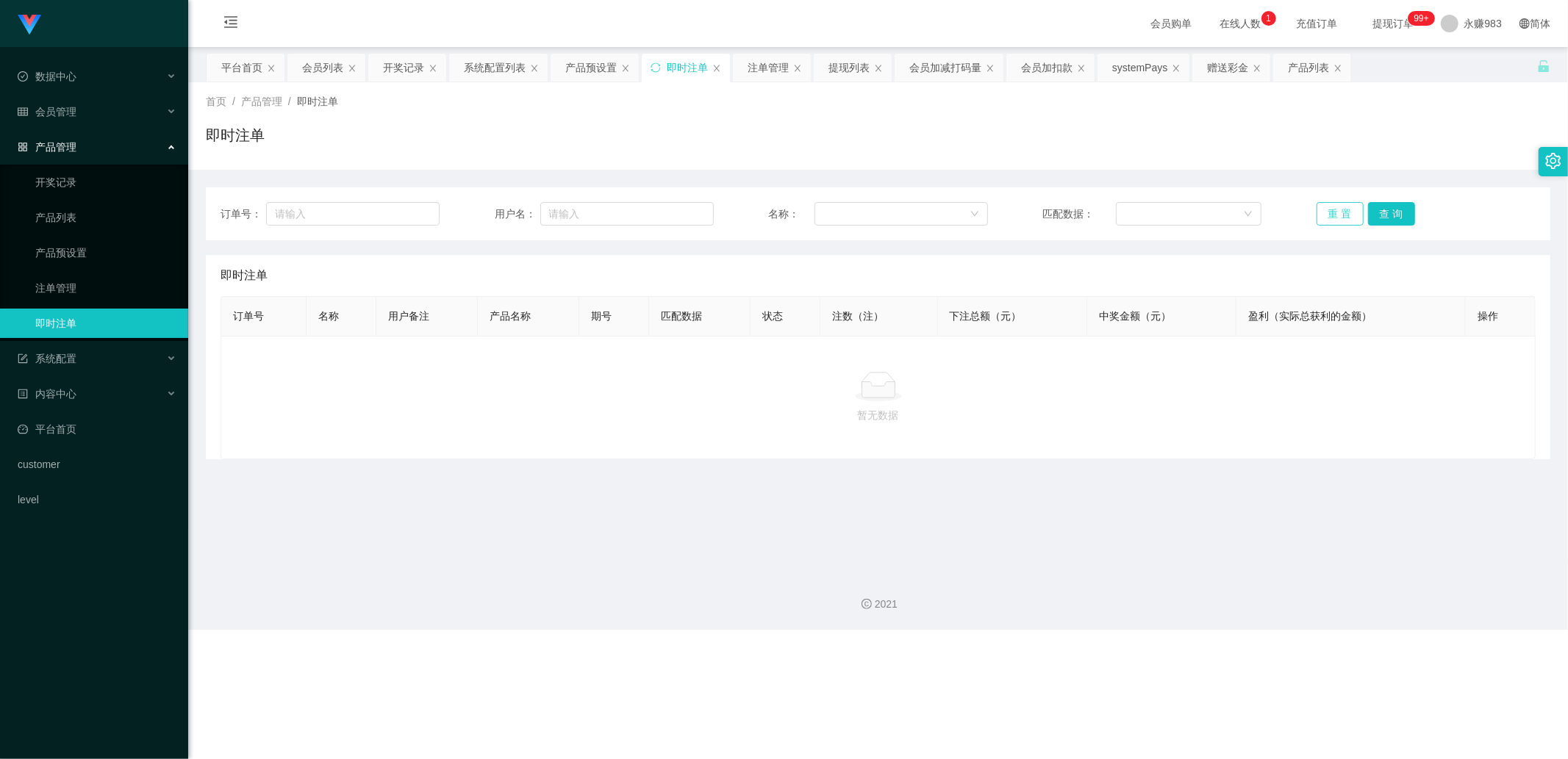
click at [1198, 202] on button "重 置" at bounding box center [1340, 214] width 47 height 23
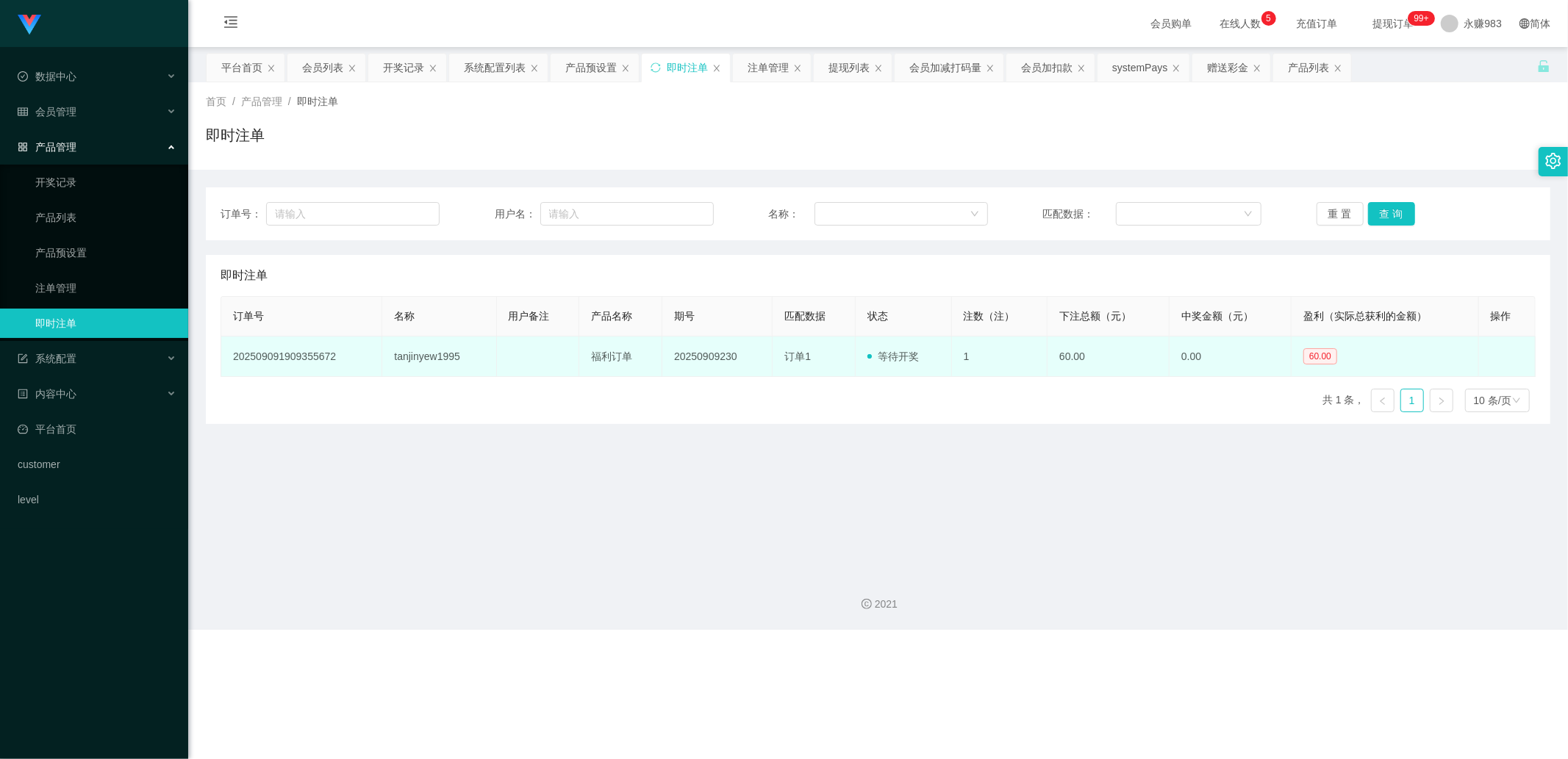
click at [434, 348] on td "tanjinyew1995" at bounding box center [439, 357] width 114 height 40
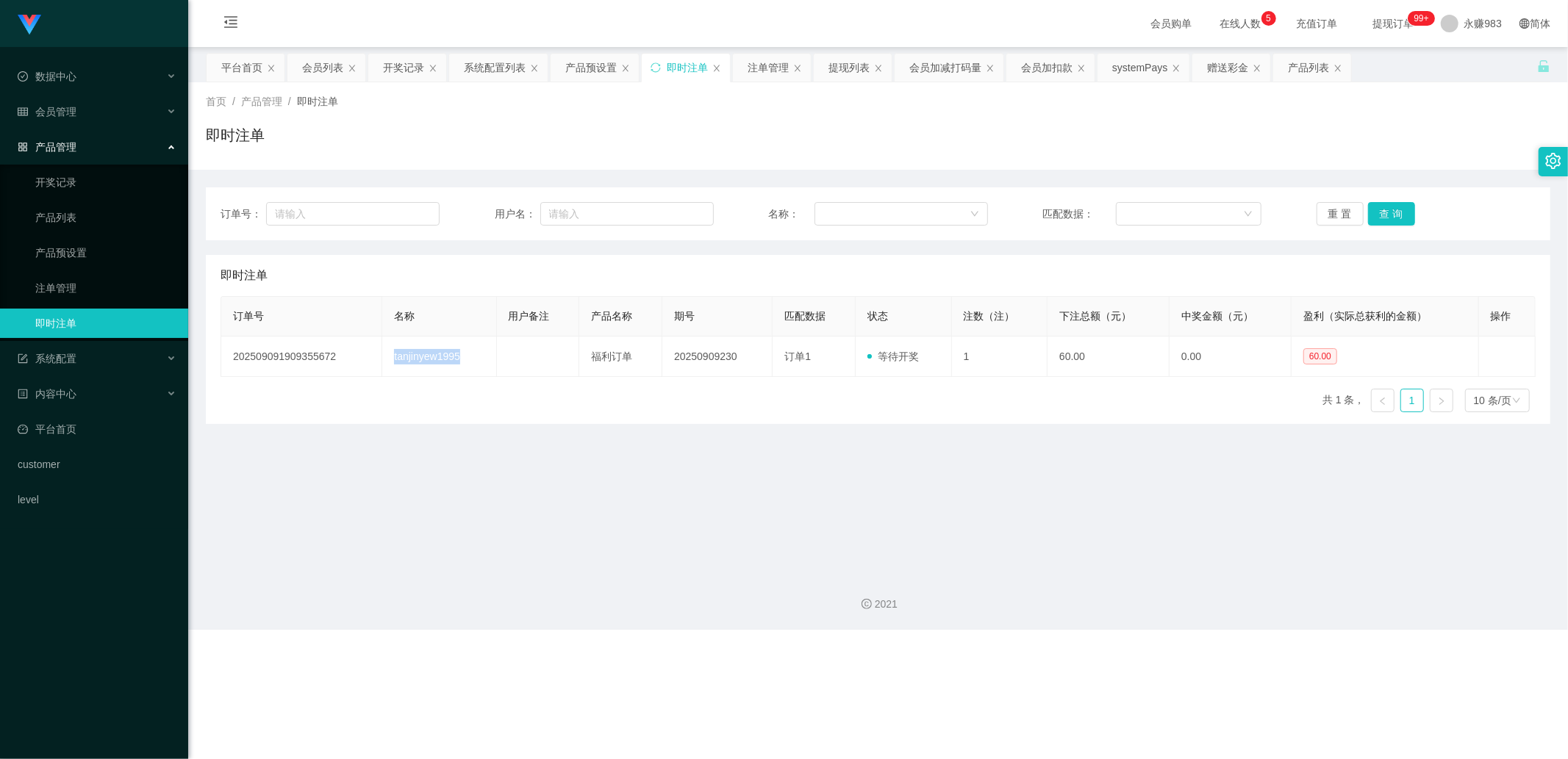
copy td "tanjinyew1995"
